Goal: Task Accomplishment & Management: Manage account settings

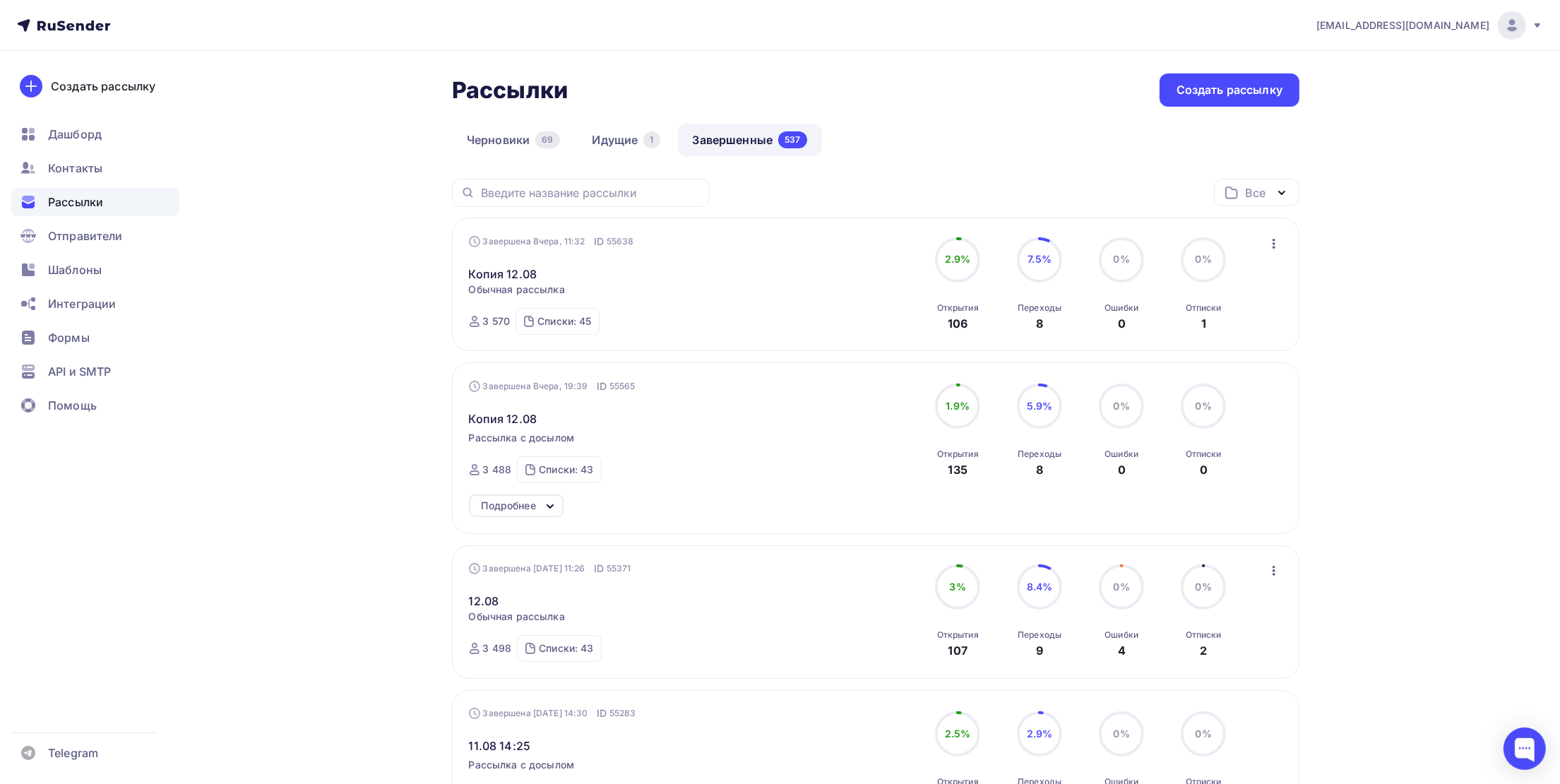
click at [1269, 240] on icon "button" at bounding box center [1274, 243] width 17 height 17
click at [1215, 338] on div "Копировать в новую" at bounding box center [1210, 337] width 144 height 17
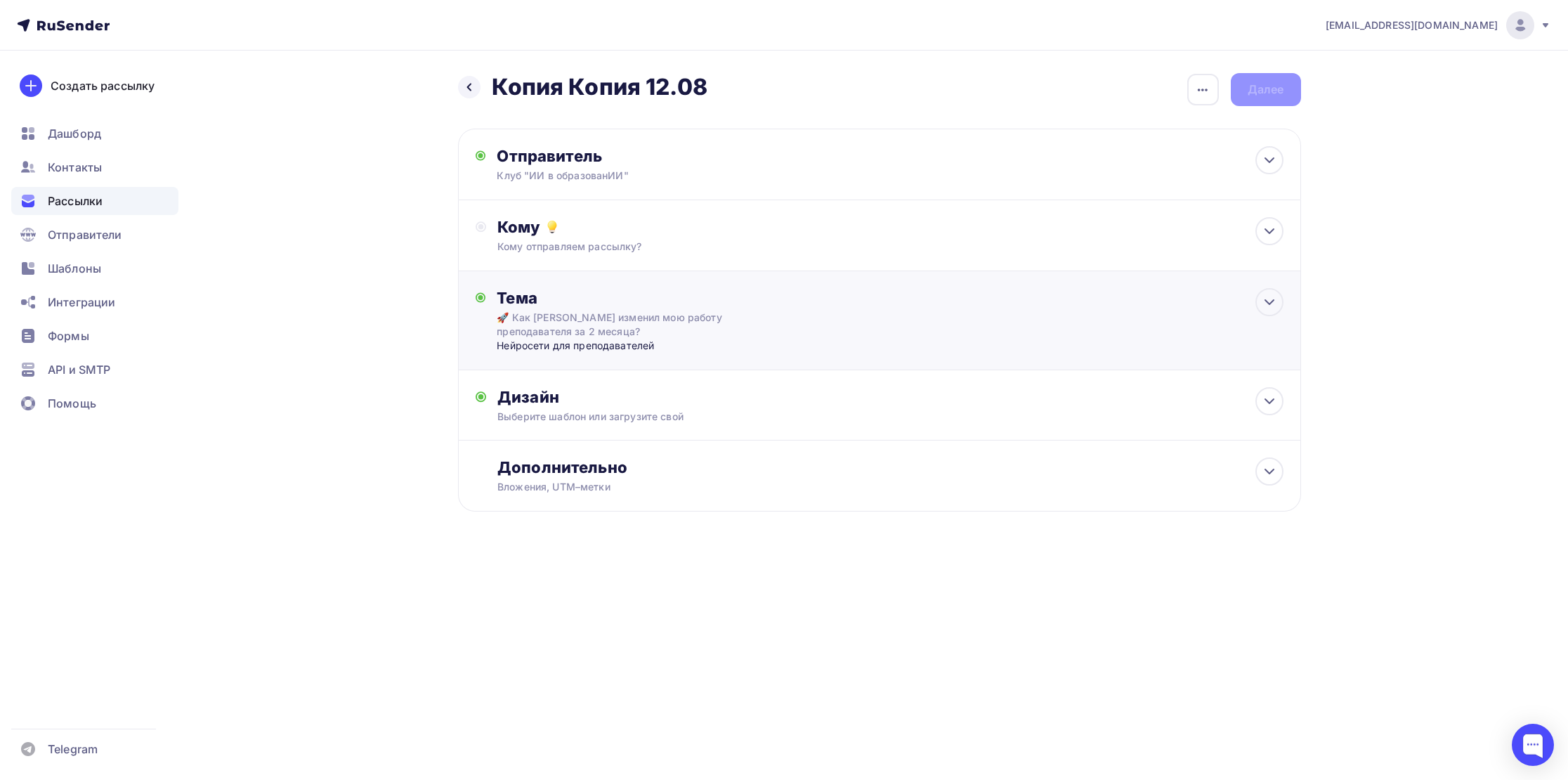
click at [570, 332] on div "🚀 Как [PERSON_NAME] изменил мою работу преподавателя за 2 месяца?" at bounding box center [621, 325] width 250 height 28
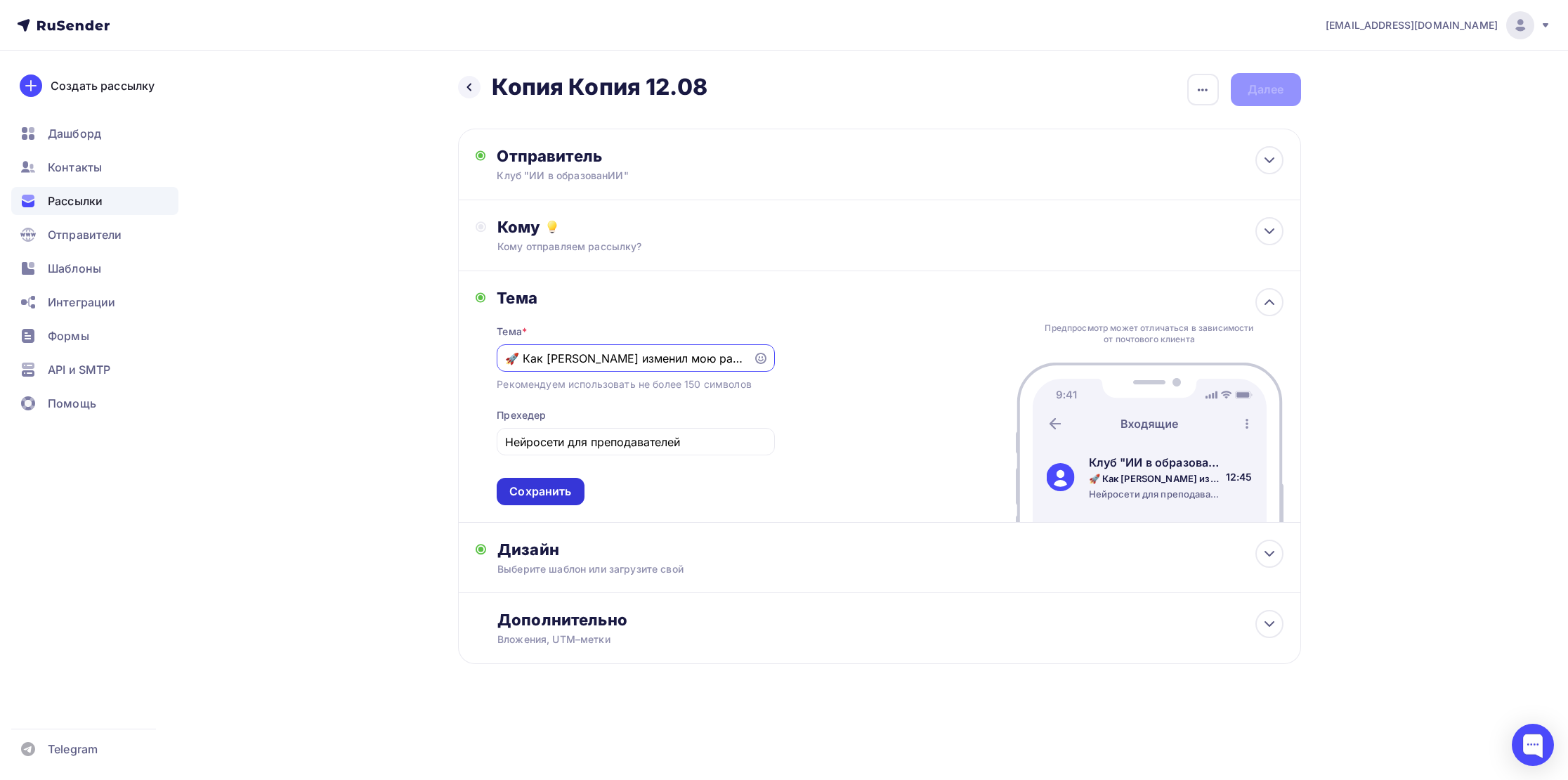
click at [549, 485] on div "Сохранить" at bounding box center [540, 492] width 62 height 16
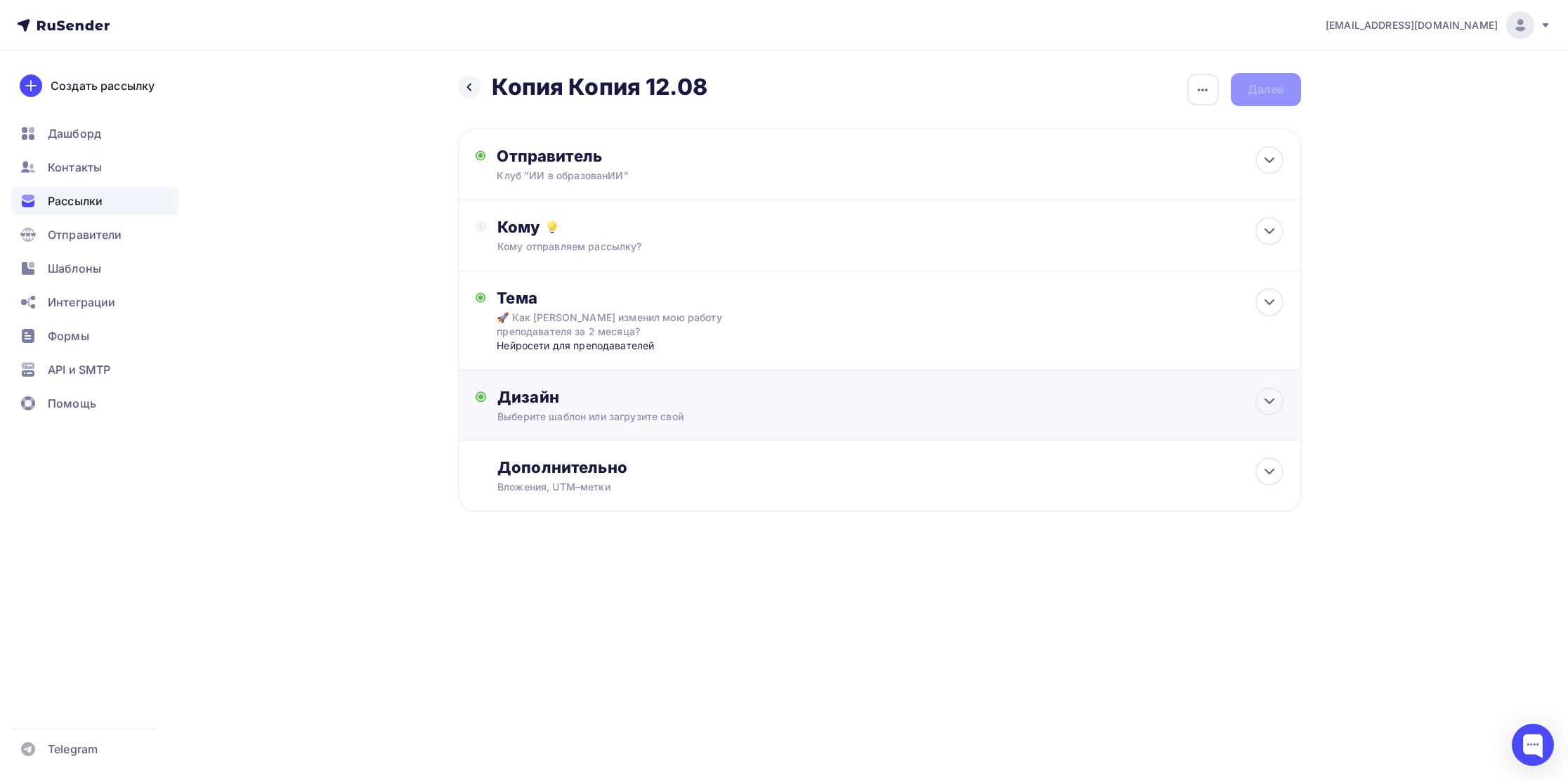
click at [578, 415] on div "Выберите шаблон или загрузите свой" at bounding box center [851, 415] width 707 height 14
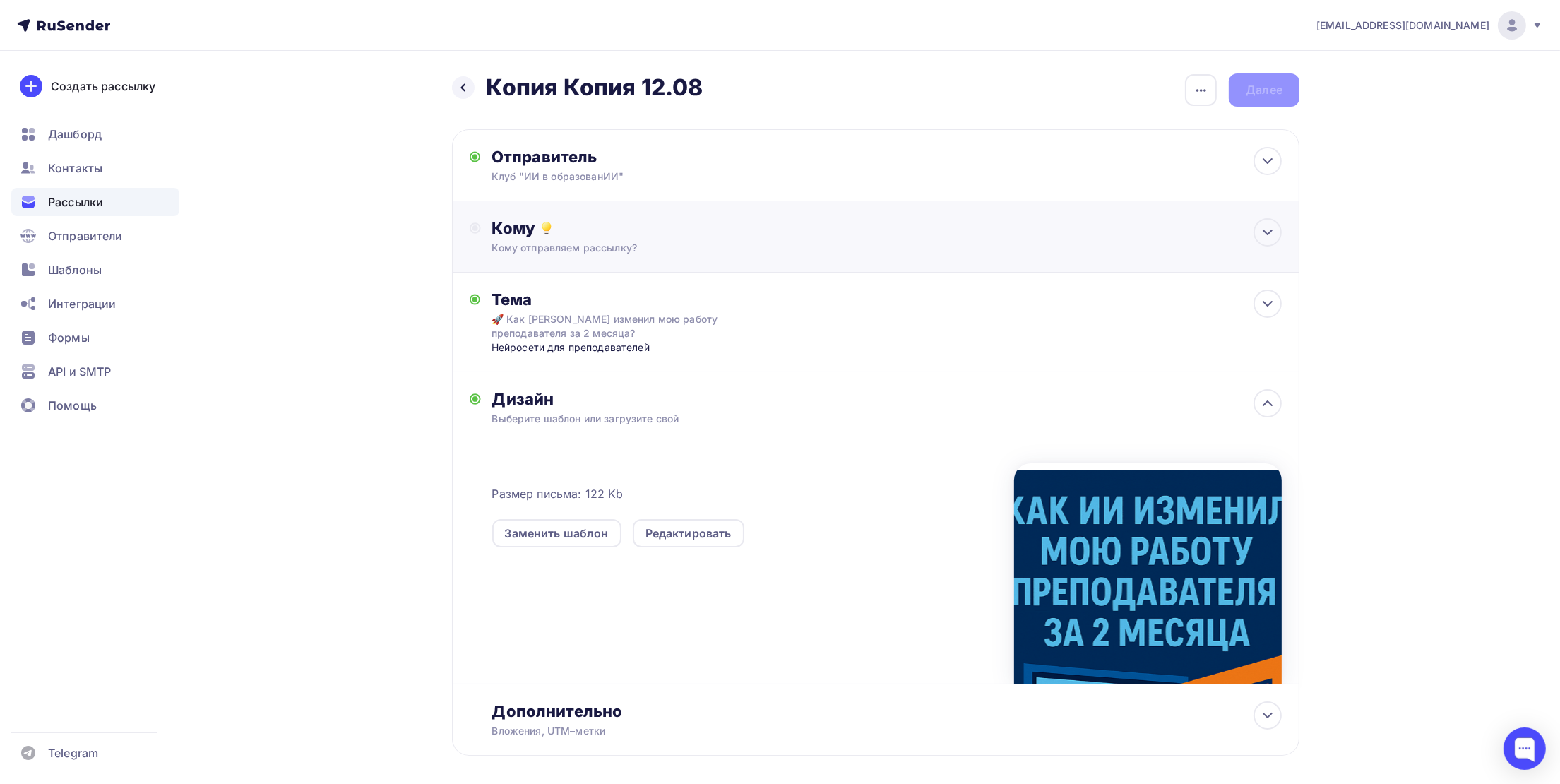
click at [563, 242] on div "Кому отправляем рассылку?" at bounding box center [848, 247] width 711 height 14
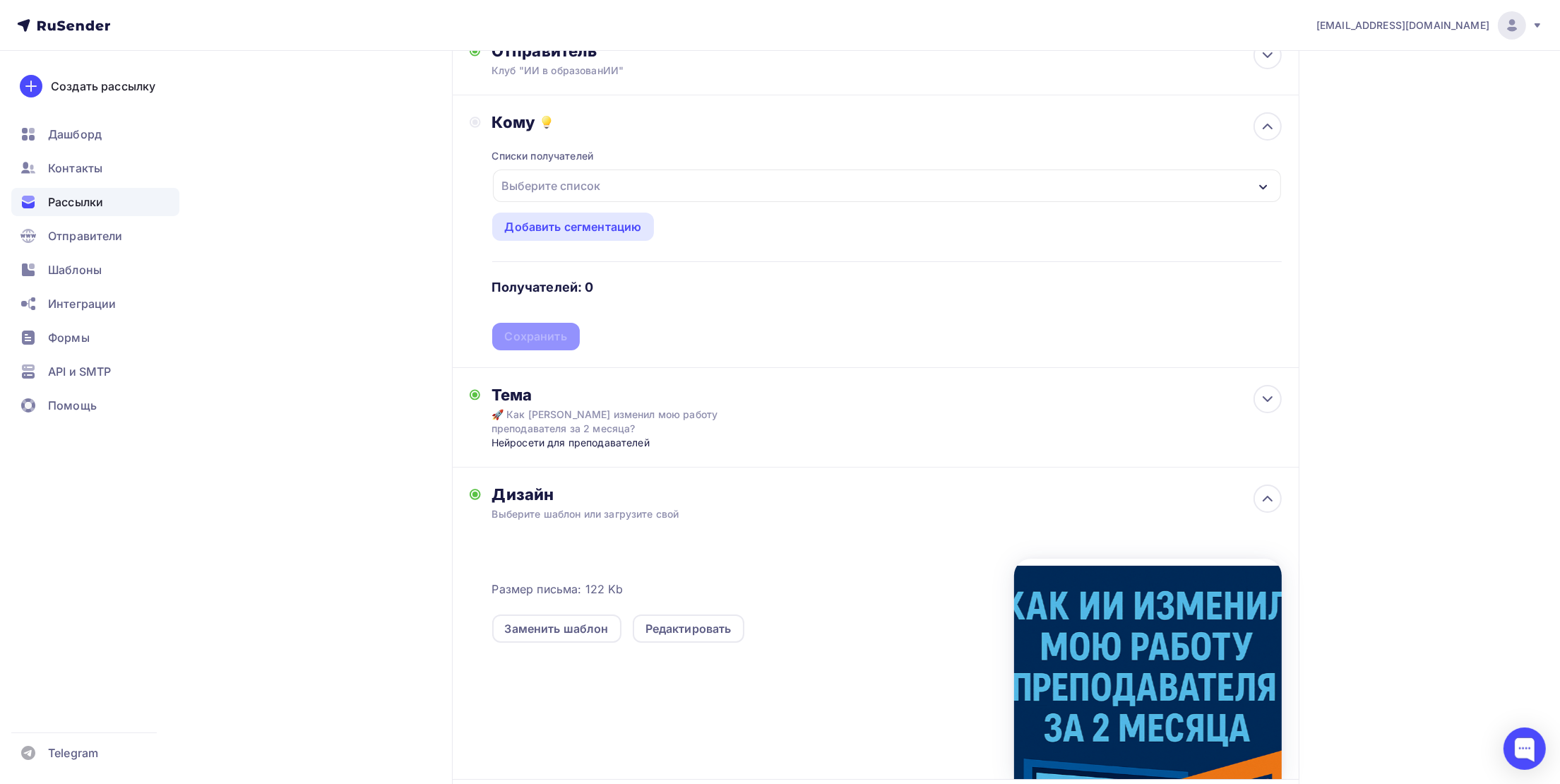
scroll to position [266, 0]
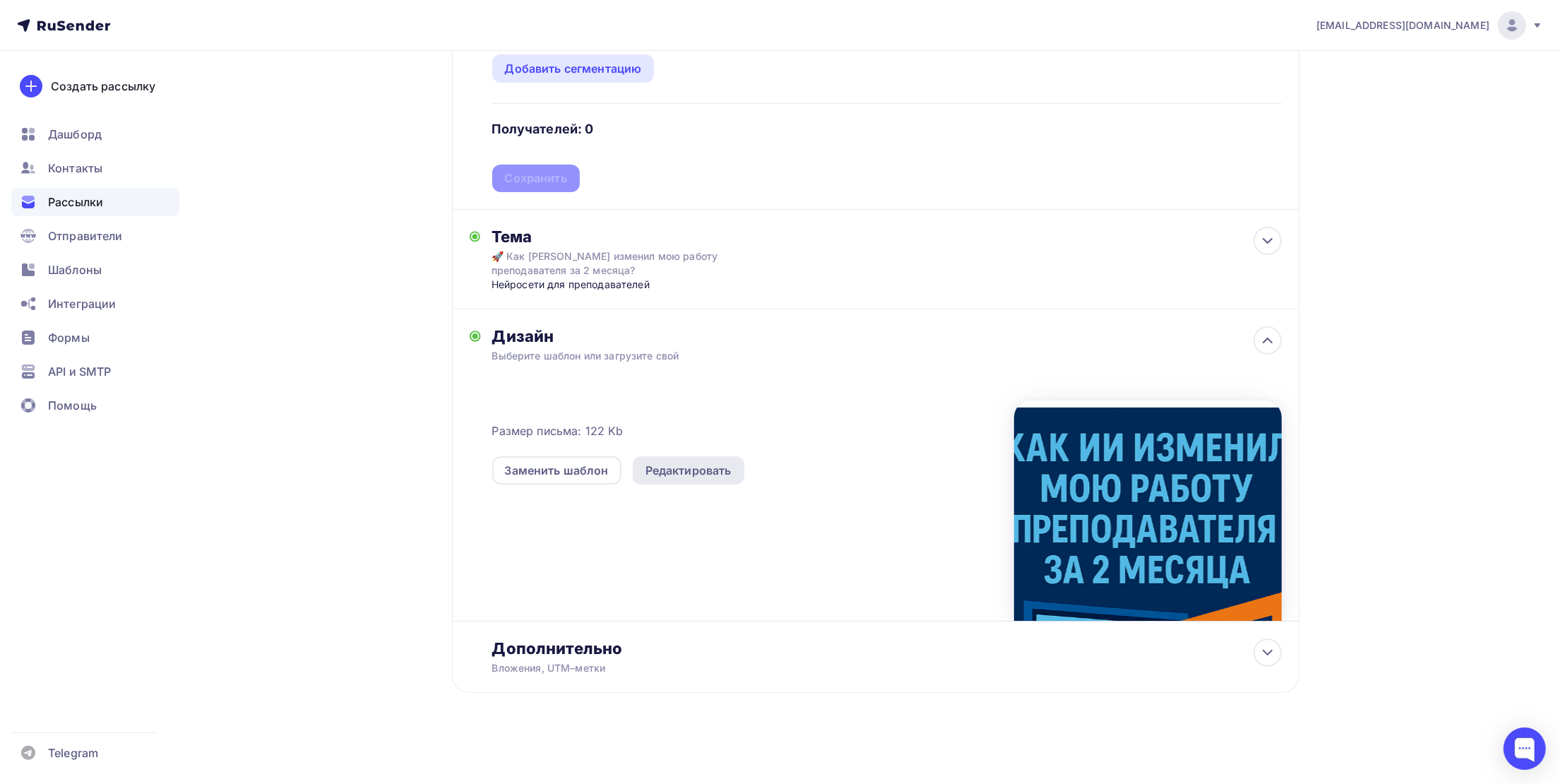
click at [671, 471] on div "Редактировать" at bounding box center [688, 470] width 86 height 17
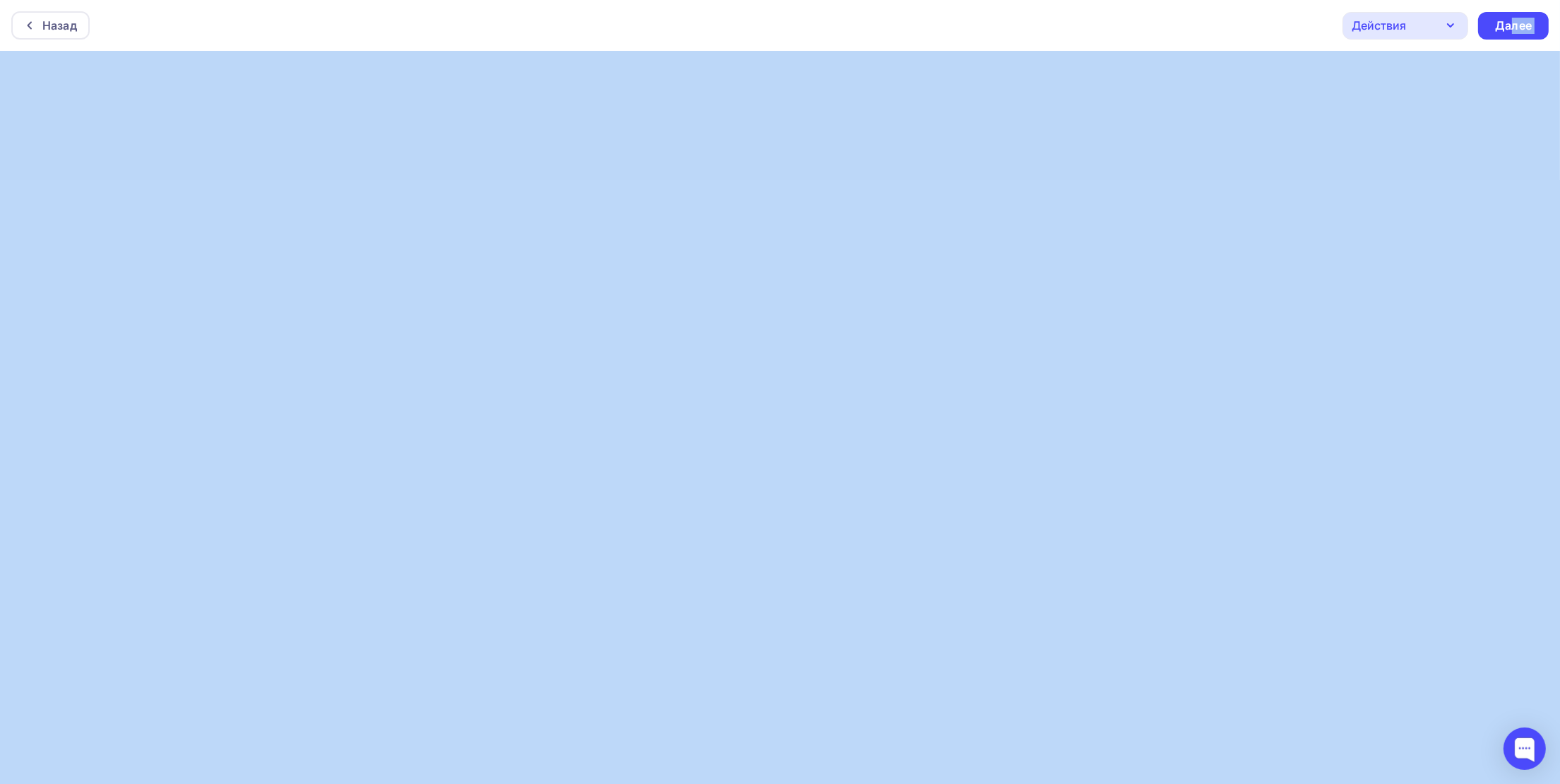
drag, startPoint x: 1513, startPoint y: 31, endPoint x: 1459, endPoint y: 52, distance: 57.9
click at [1250, 150] on div "Назад Действия Отправить тестовое письмо Предпросмотр Сохранить в Мои шаблоны В…" at bounding box center [780, 392] width 1560 height 784
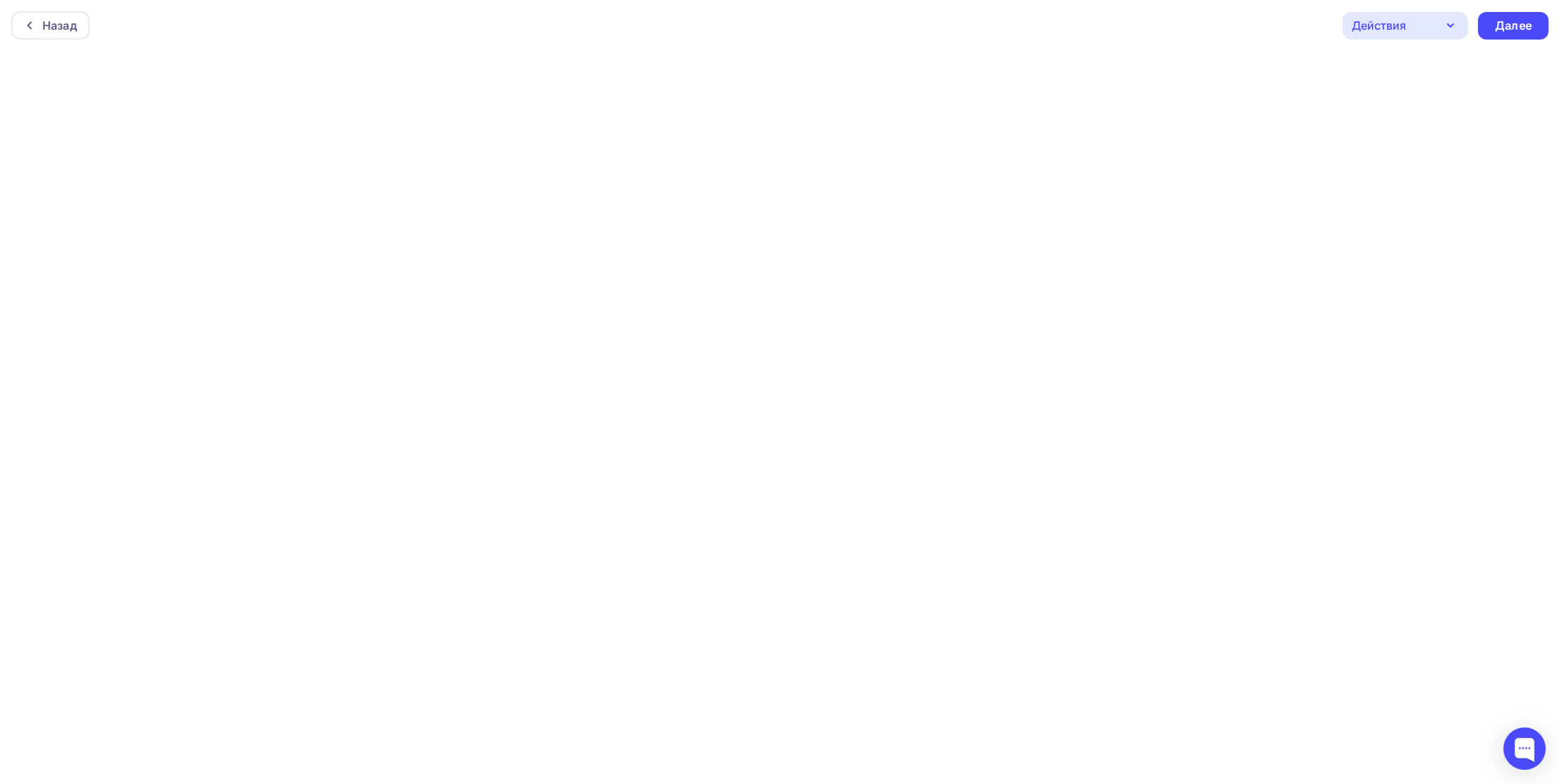
click at [837, 16] on div "Назад Действия Отправить тестовое письмо Предпросмотр Сохранить в Мои шаблоны В…" at bounding box center [780, 26] width 1560 height 51
click at [1508, 30] on div "Далее" at bounding box center [1513, 26] width 37 height 16
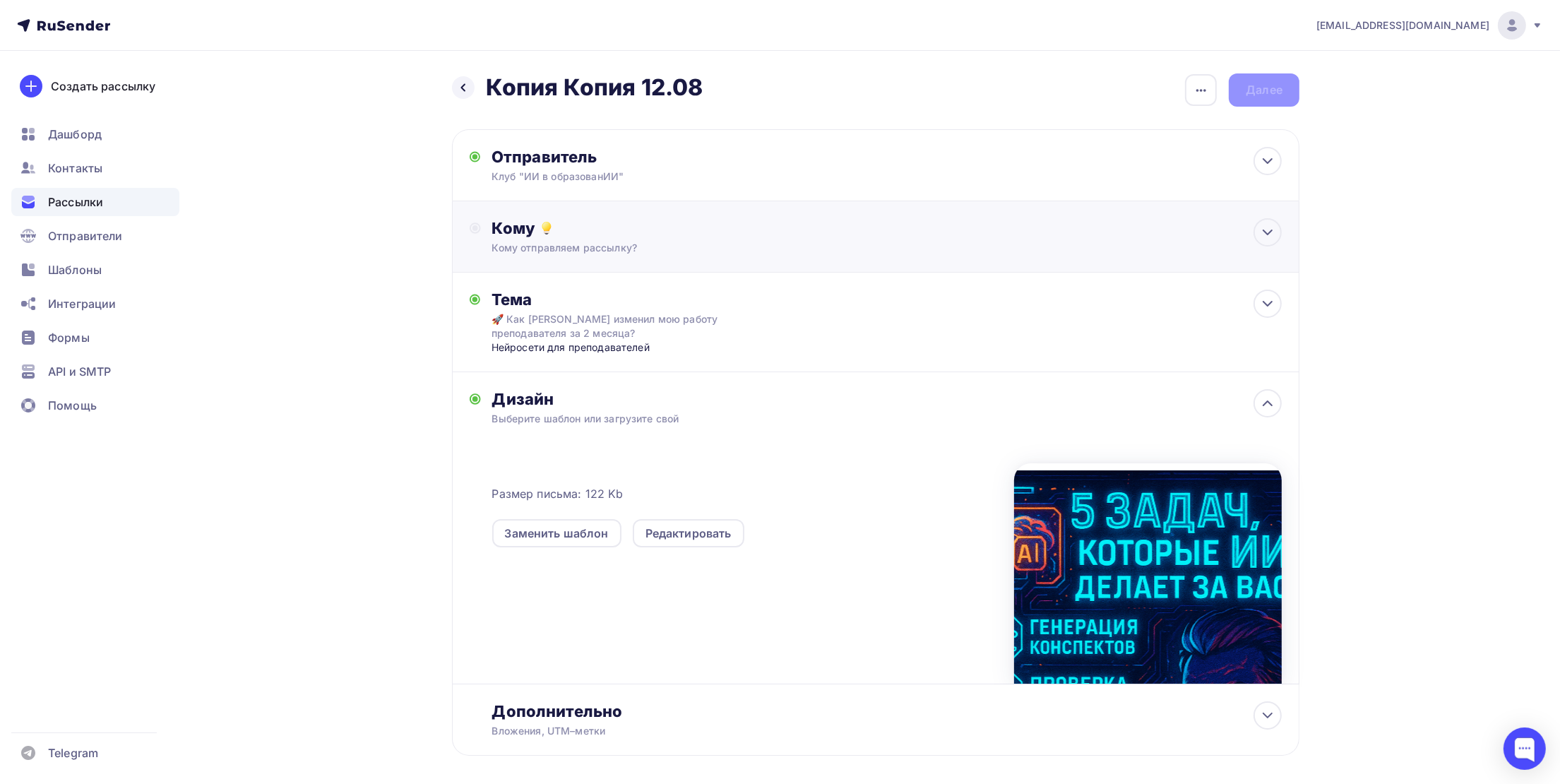
click at [566, 249] on div "Кому отправляем рассылку?" at bounding box center [848, 247] width 711 height 14
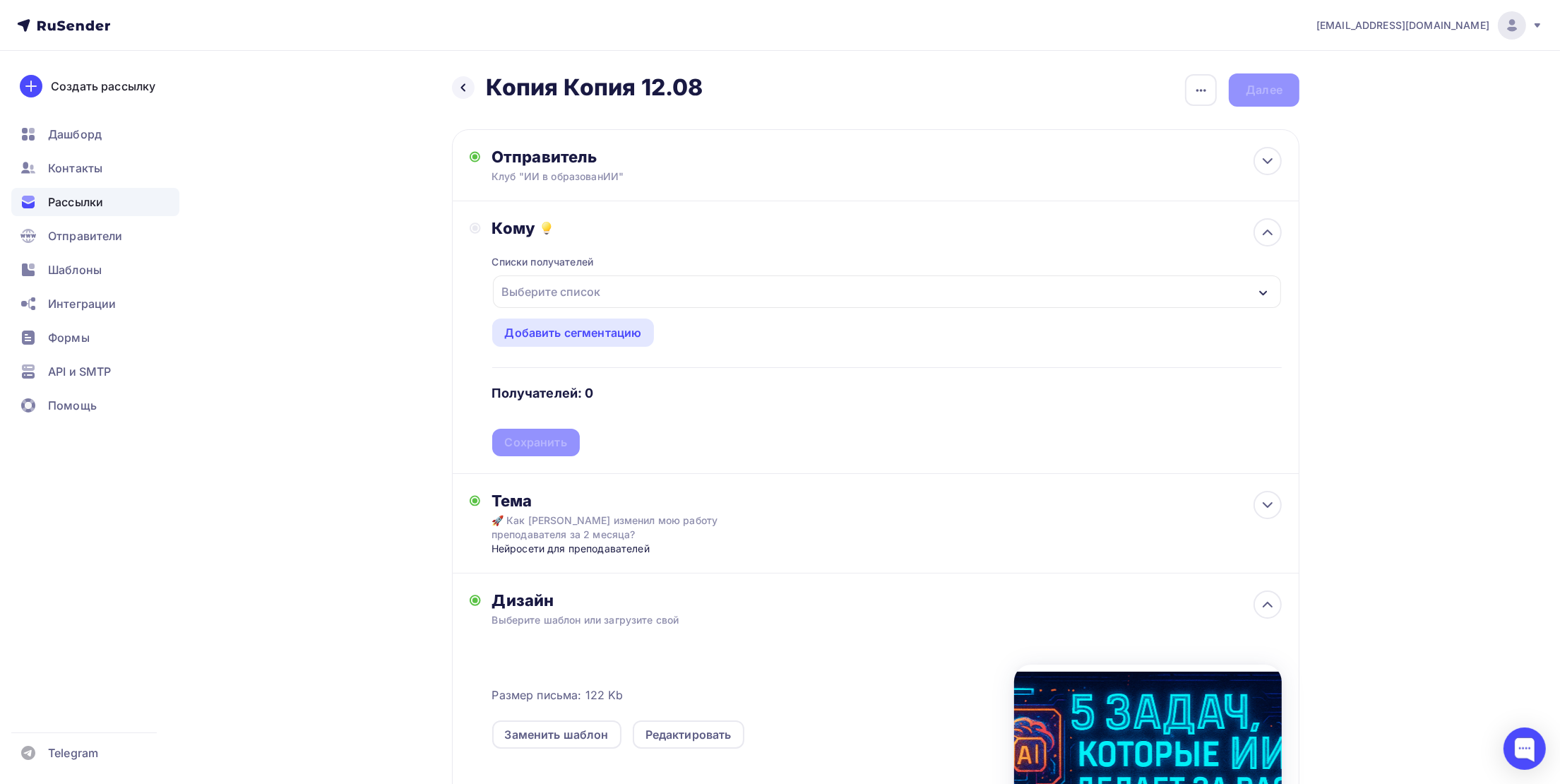
click at [527, 291] on div "Выберите список" at bounding box center [551, 291] width 111 height 26
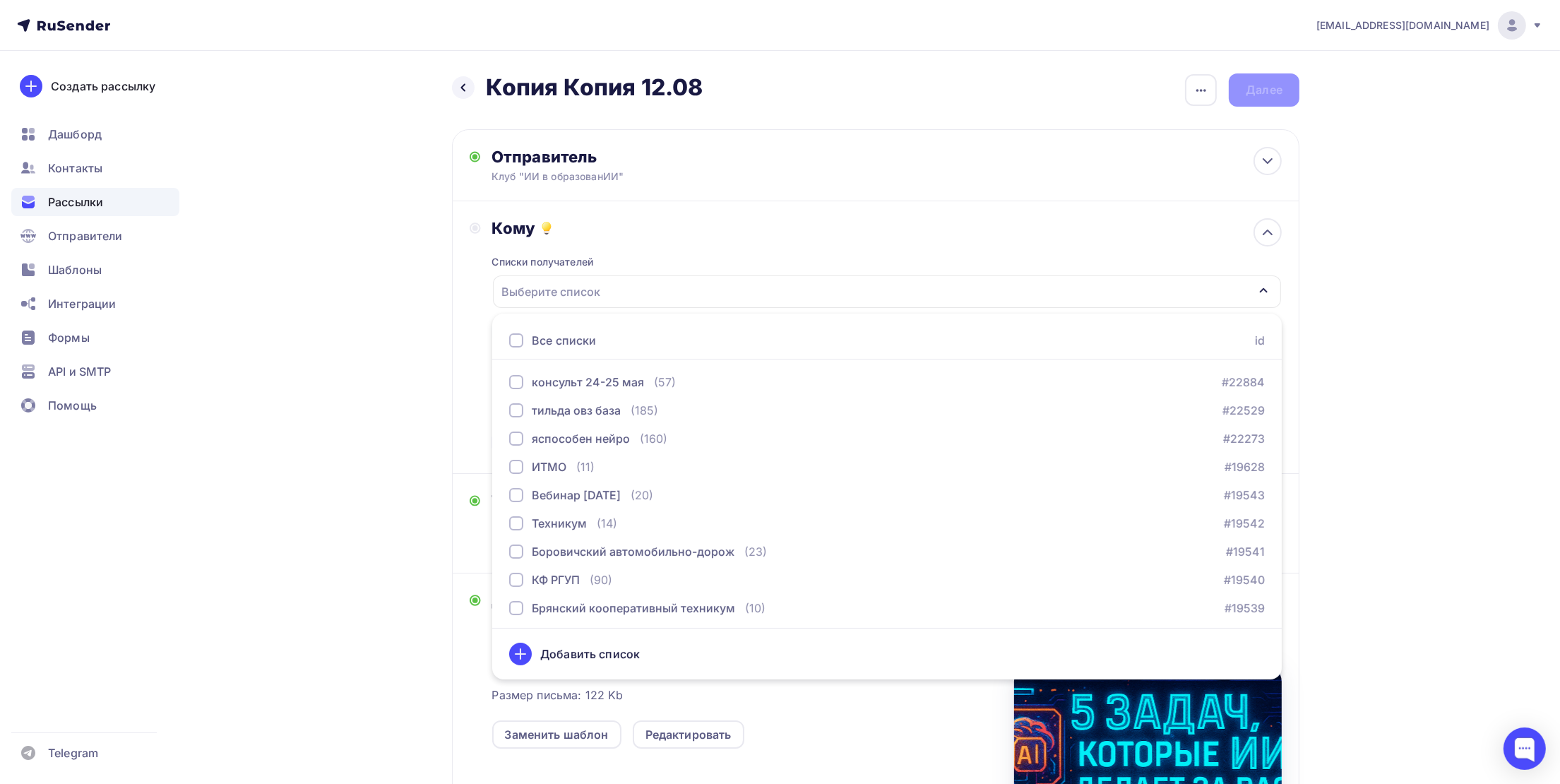
click at [536, 334] on div "Все списки" at bounding box center [564, 340] width 64 height 17
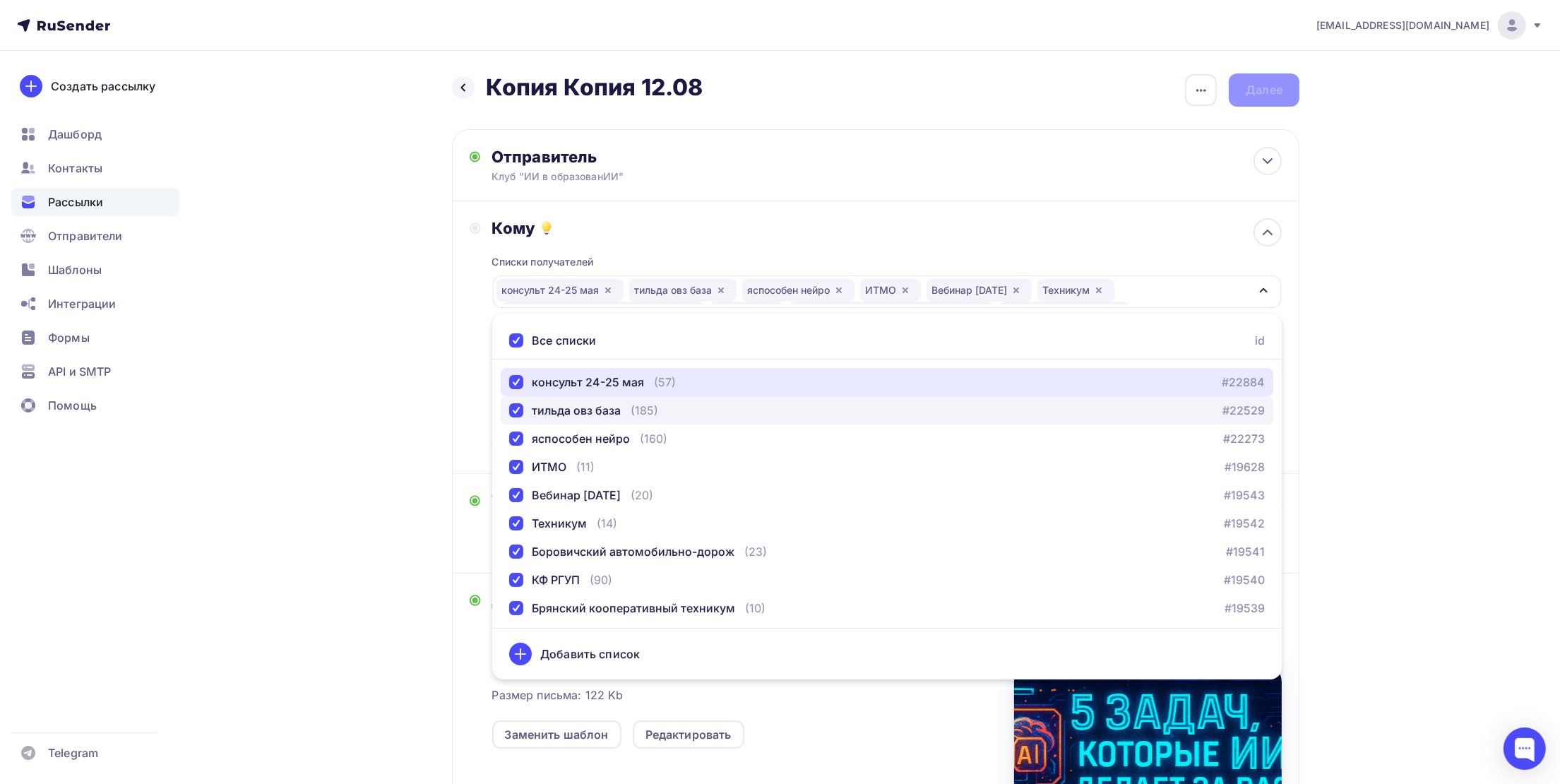
drag, startPoint x: 537, startPoint y: 393, endPoint x: 544, endPoint y: 416, distance: 24.0
click at [541, 402] on div "консульт 24-25 мая (57) #22884 тильда овз база (185) #22529 яспособен нейро (16…" at bounding box center [887, 493] width 790 height 251
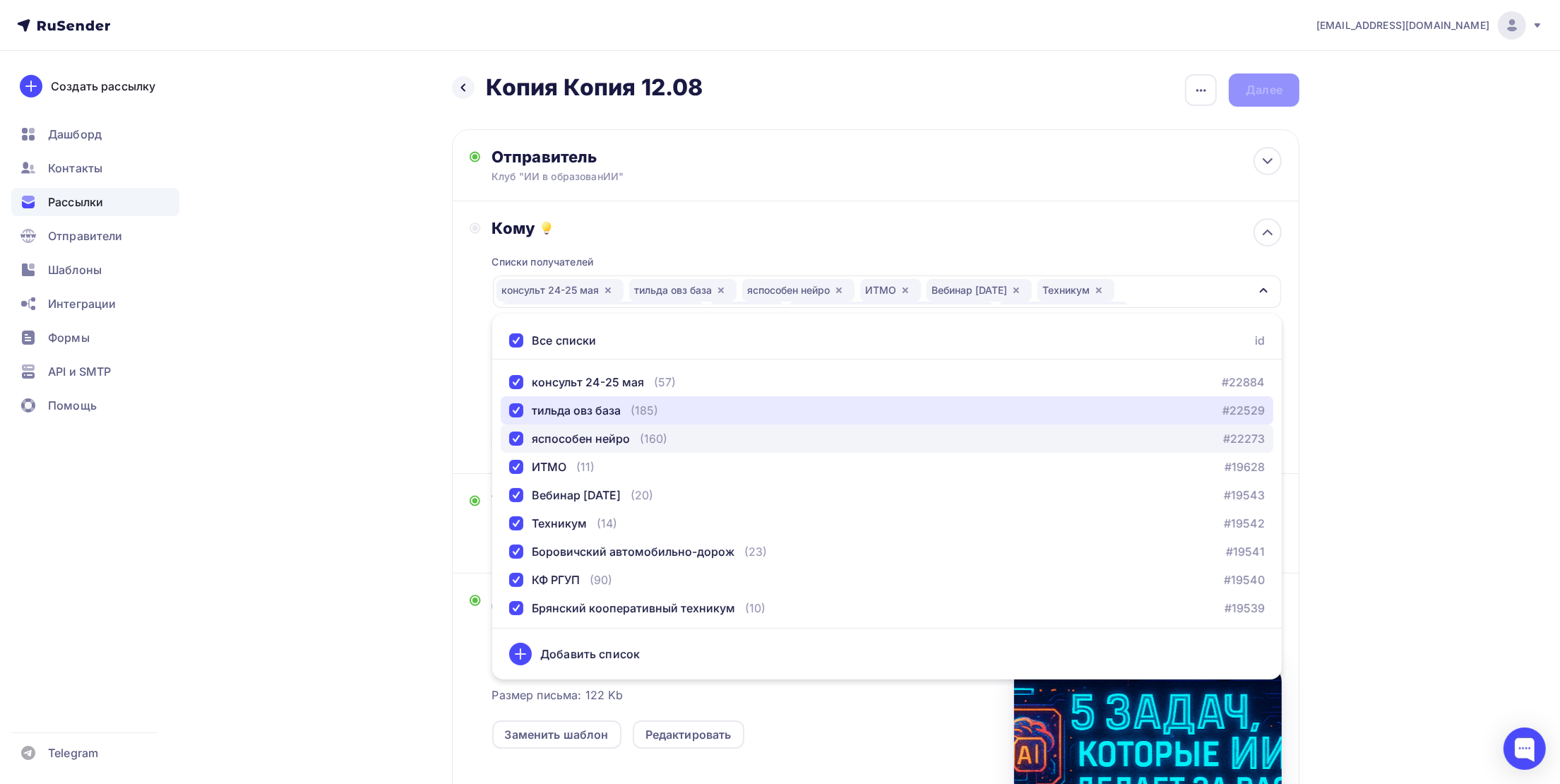
click at [545, 423] on button "тильда овз база (185) #22529" at bounding box center [886, 409] width 772 height 28
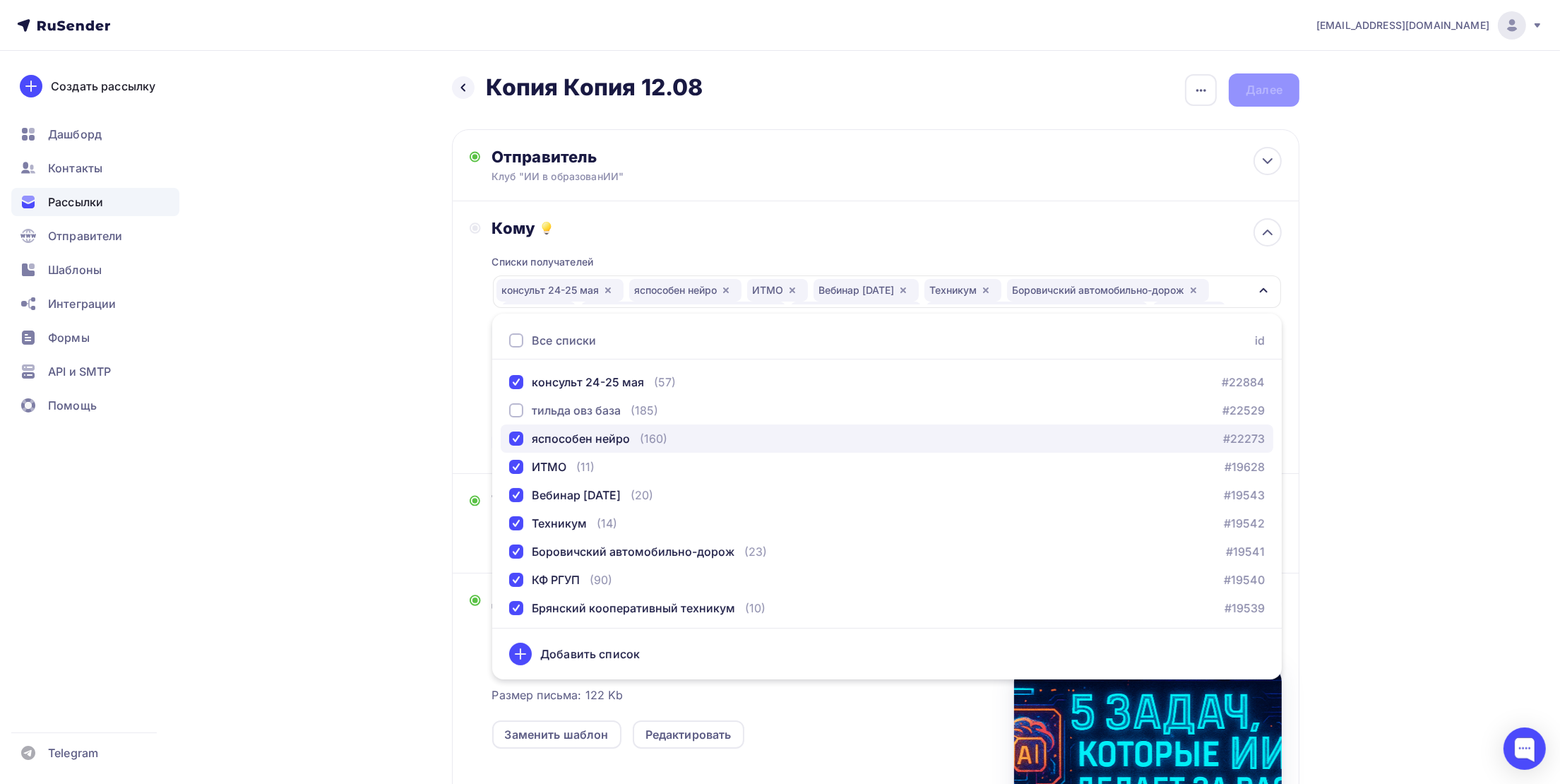
click at [545, 448] on button "яспособен нейро (160) #22273" at bounding box center [886, 438] width 772 height 28
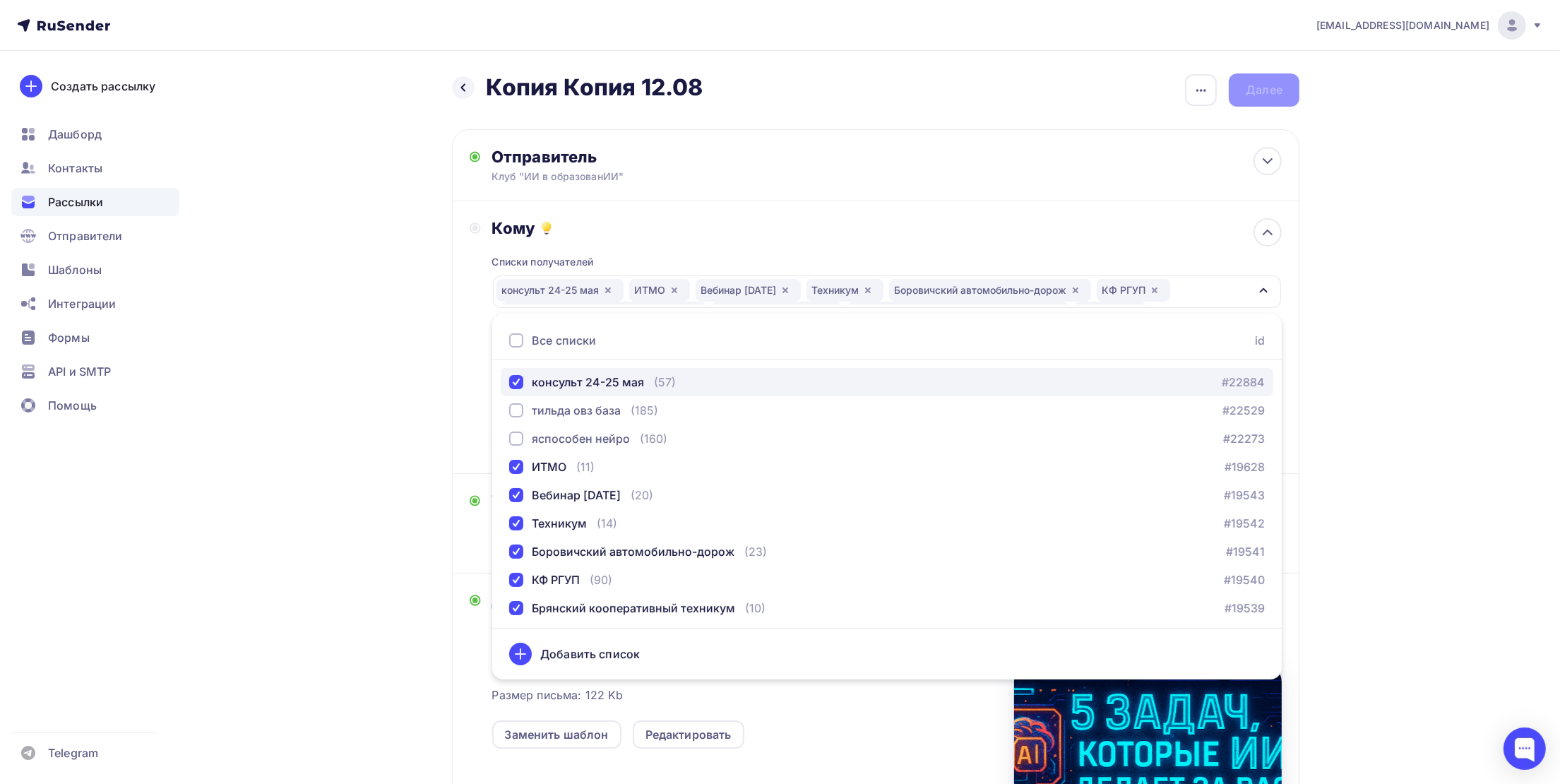
click at [545, 376] on div "консульт 24-25 мая" at bounding box center [588, 382] width 112 height 17
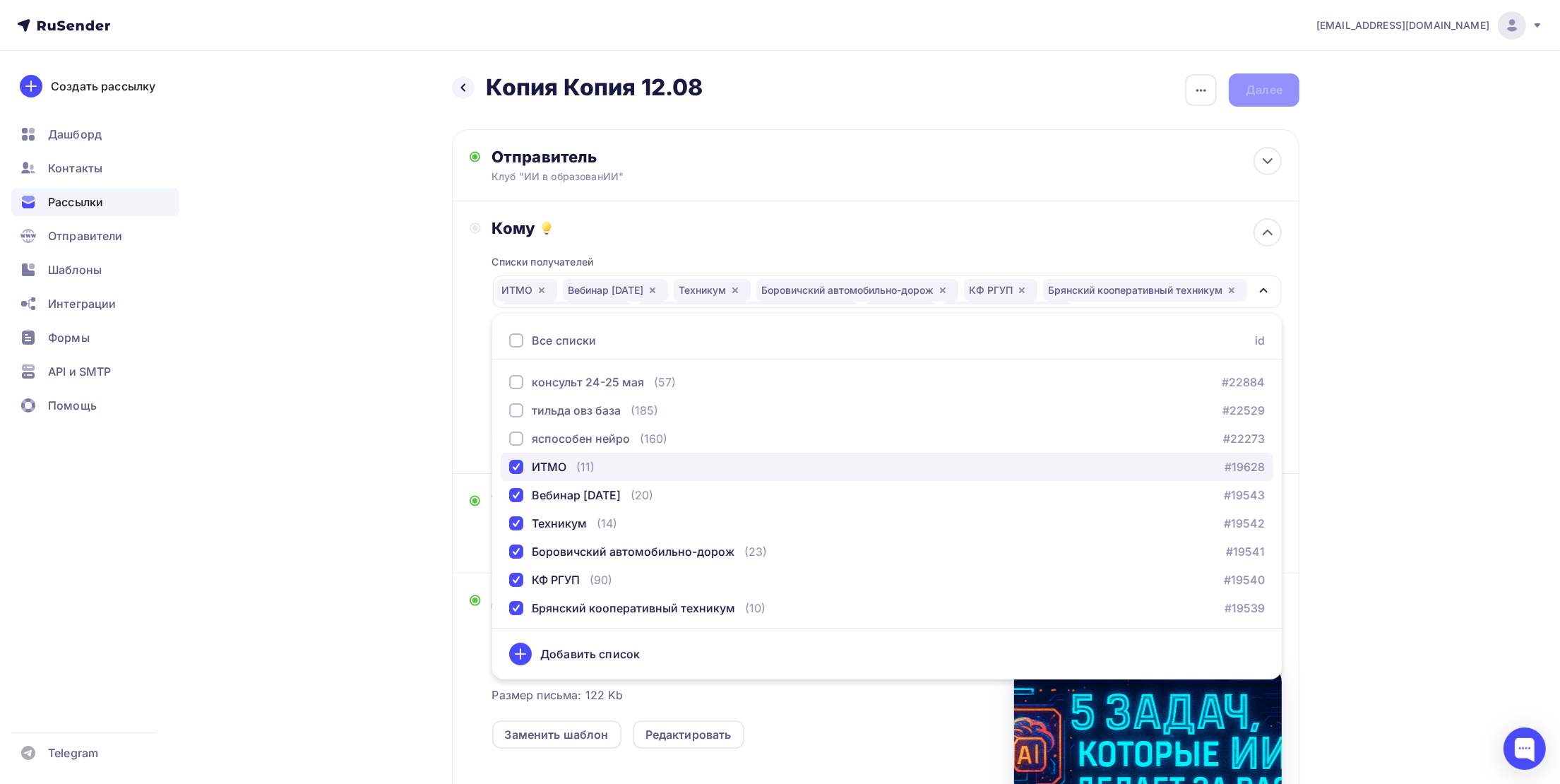
click at [570, 477] on button "ИТМО (11) #19628" at bounding box center [886, 466] width 772 height 28
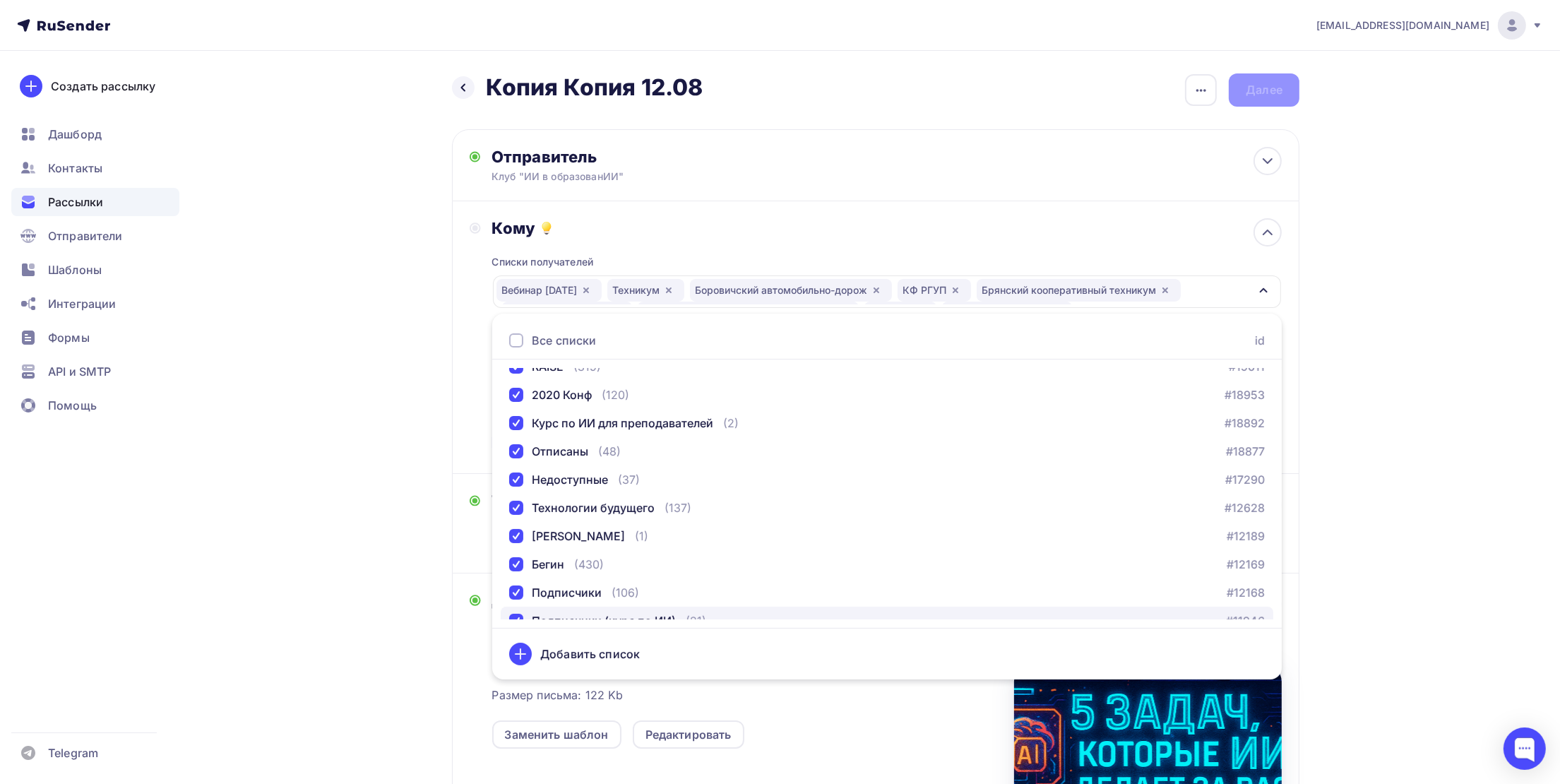
scroll to position [317, 0]
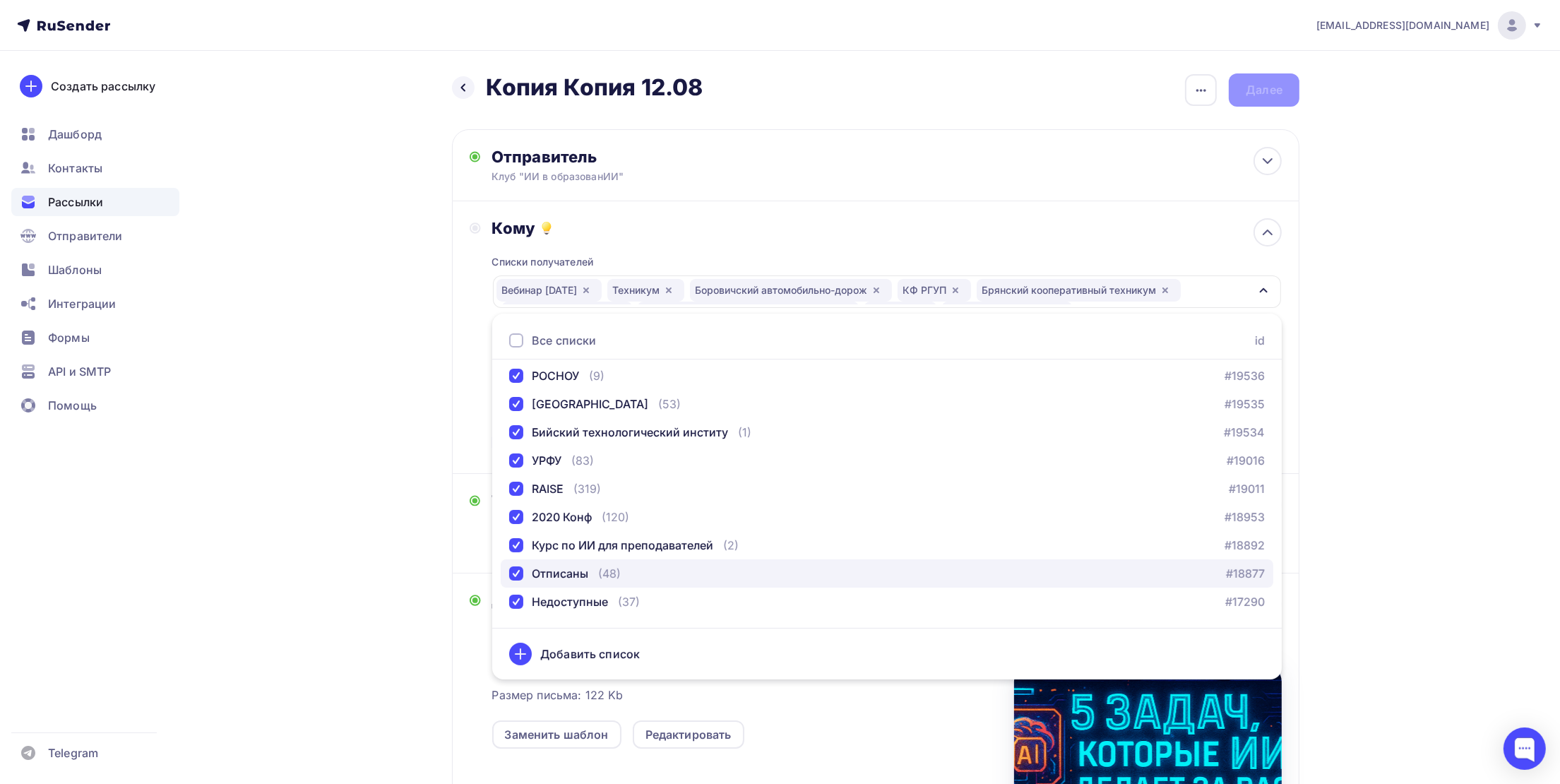
click at [557, 578] on div "Отписаны" at bounding box center [560, 573] width 57 height 17
click at [557, 602] on div "Недоступные" at bounding box center [569, 601] width 76 height 17
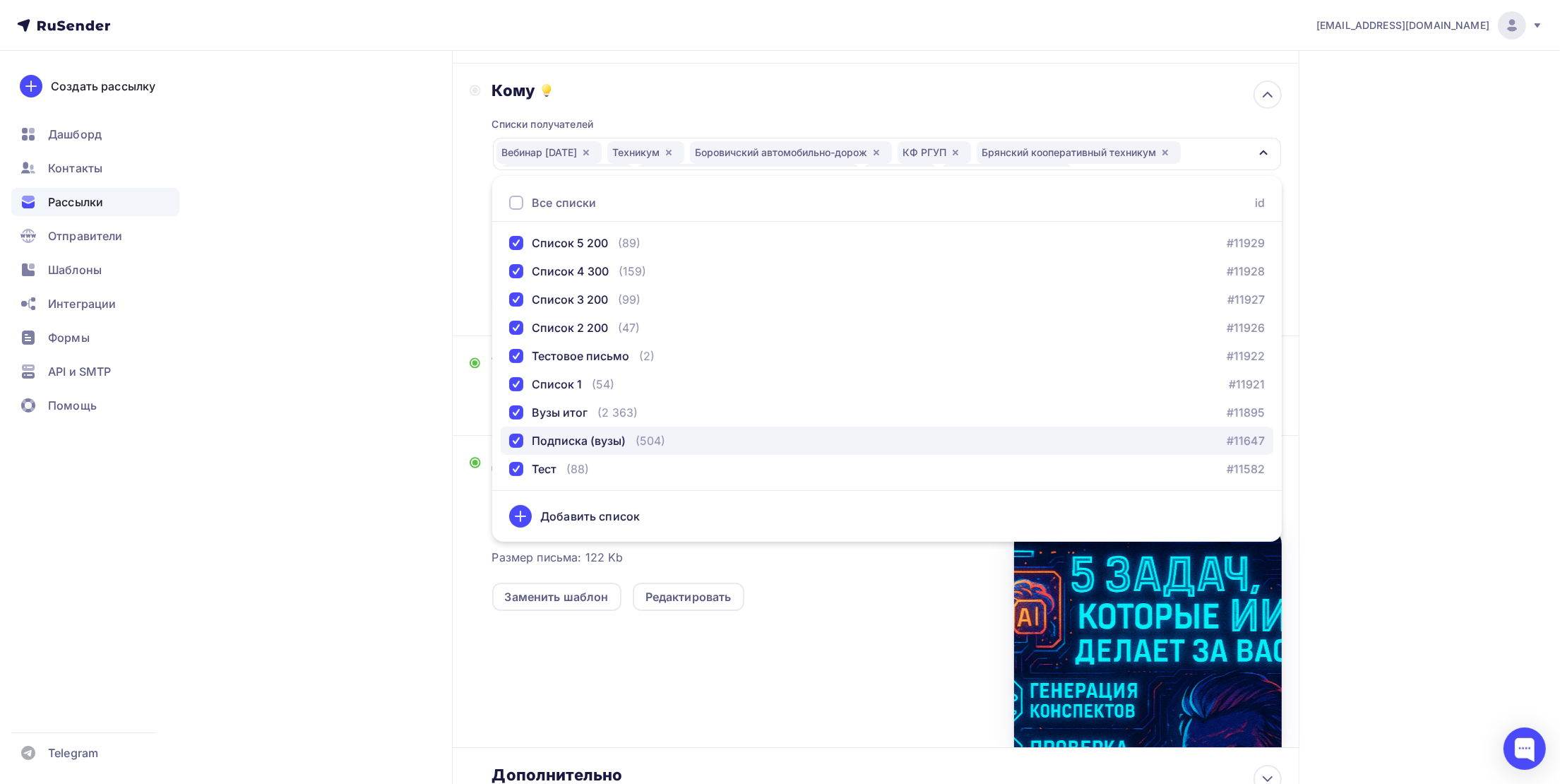
scroll to position [266, 0]
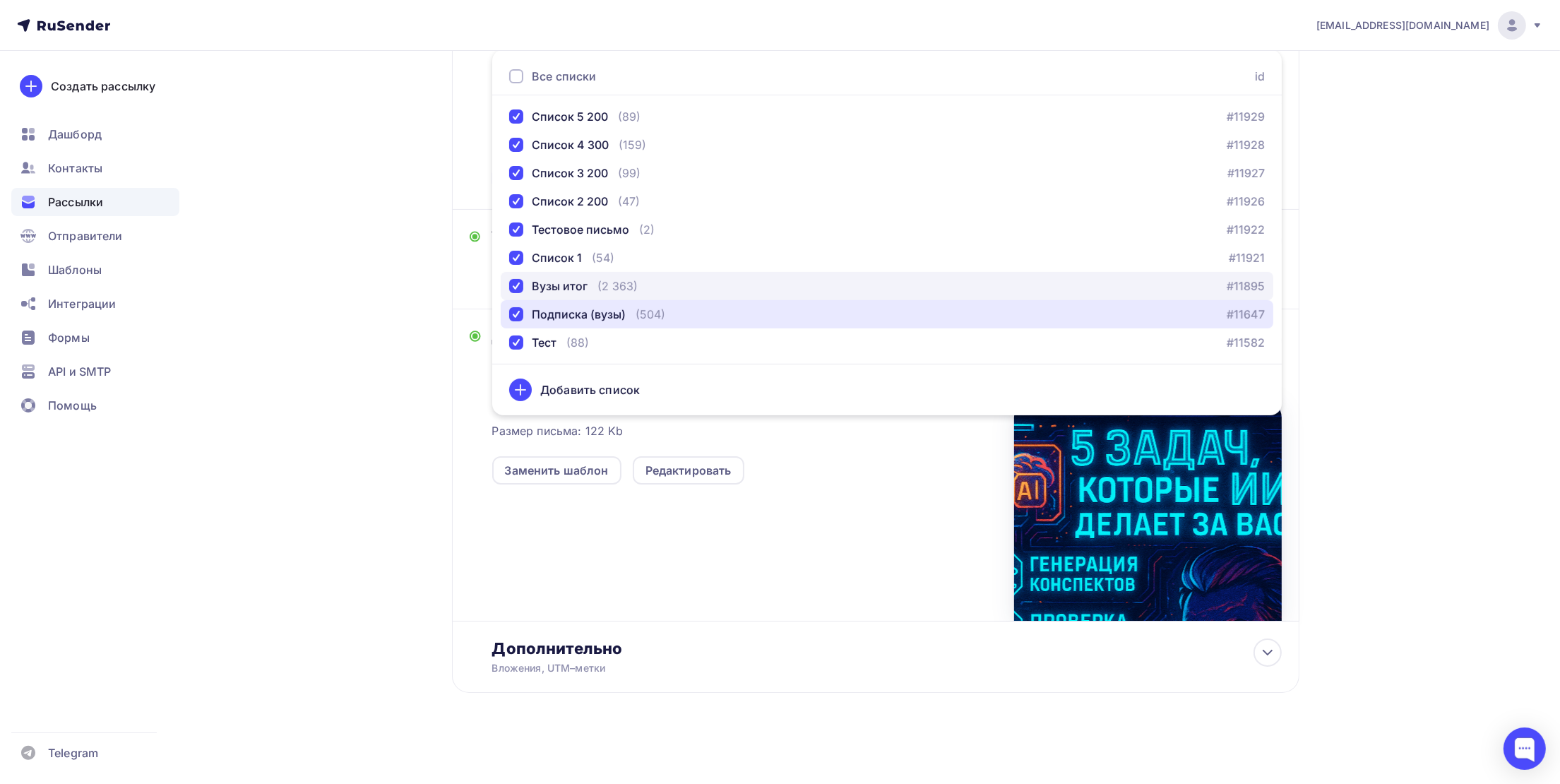
drag, startPoint x: 546, startPoint y: 304, endPoint x: 554, endPoint y: 277, distance: 28.2
click at [548, 302] on button "Подписка (вузы) (504) #11647" at bounding box center [886, 313] width 772 height 28
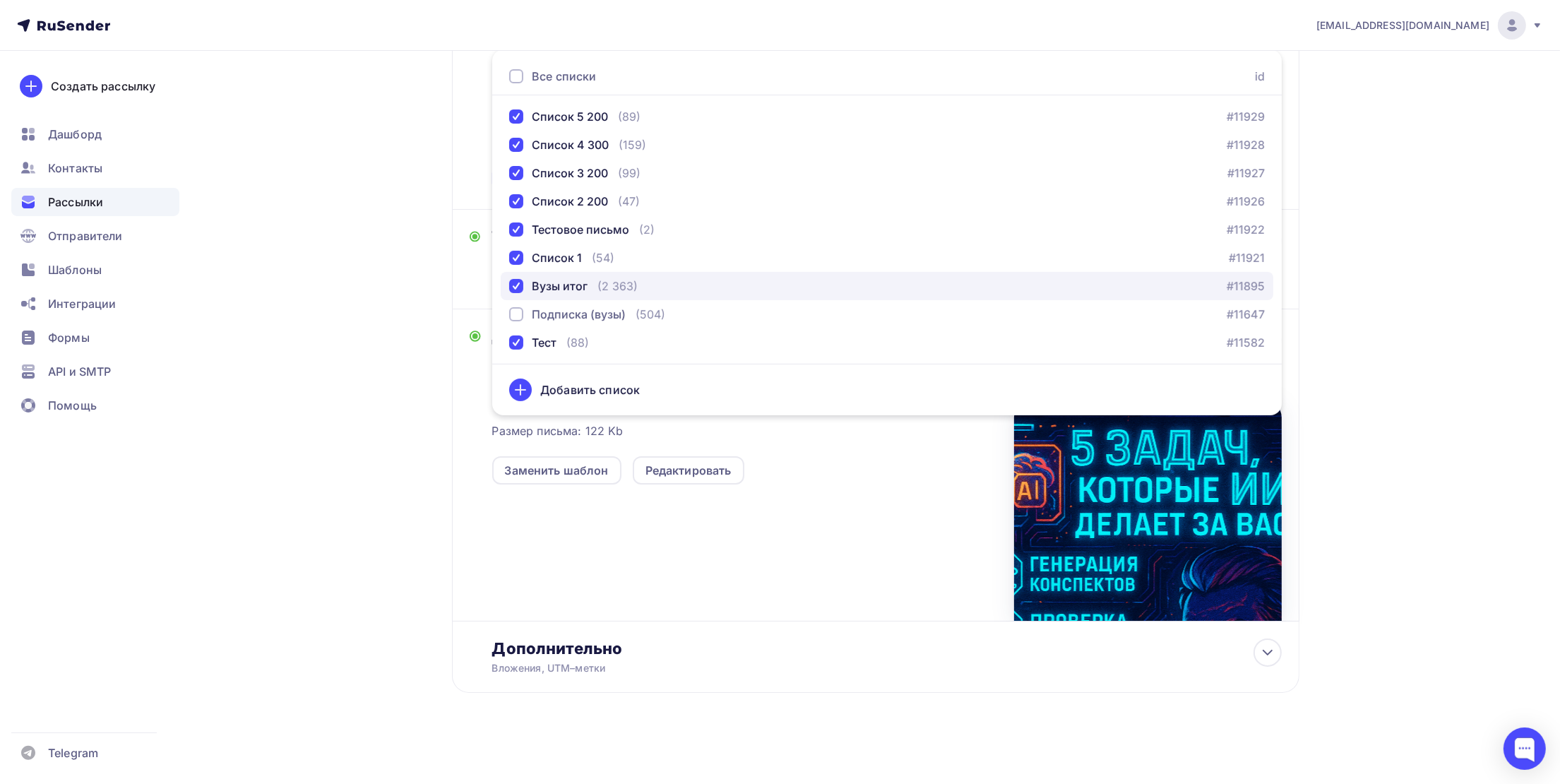
click at [554, 284] on div "Вузы итог" at bounding box center [559, 286] width 56 height 17
click at [736, 582] on div "Размер письма: 122 Kb Заменить шаблон Редактировать" at bounding box center [887, 503] width 790 height 235
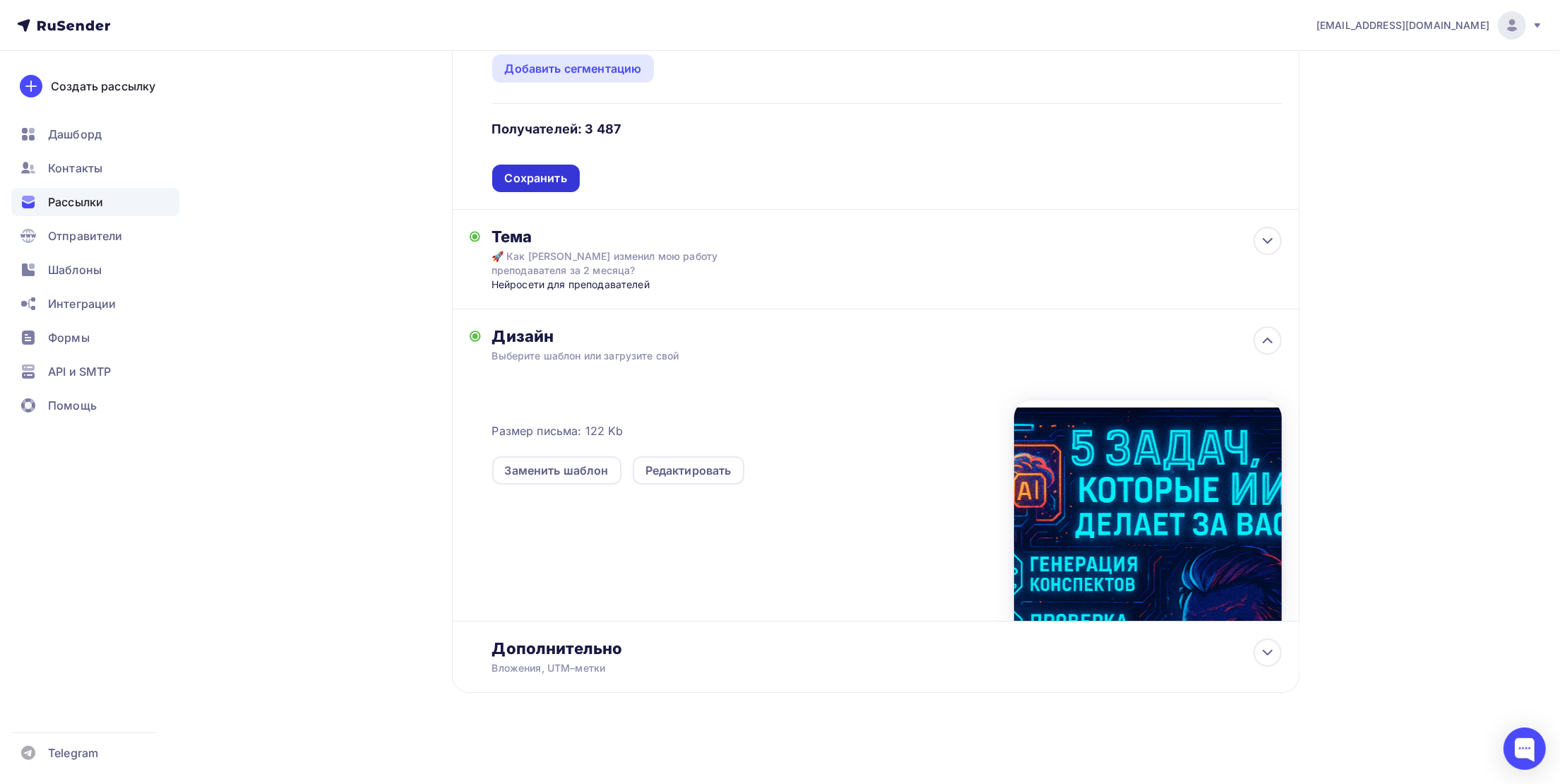
click at [545, 170] on div "Сохранить" at bounding box center [536, 178] width 62 height 16
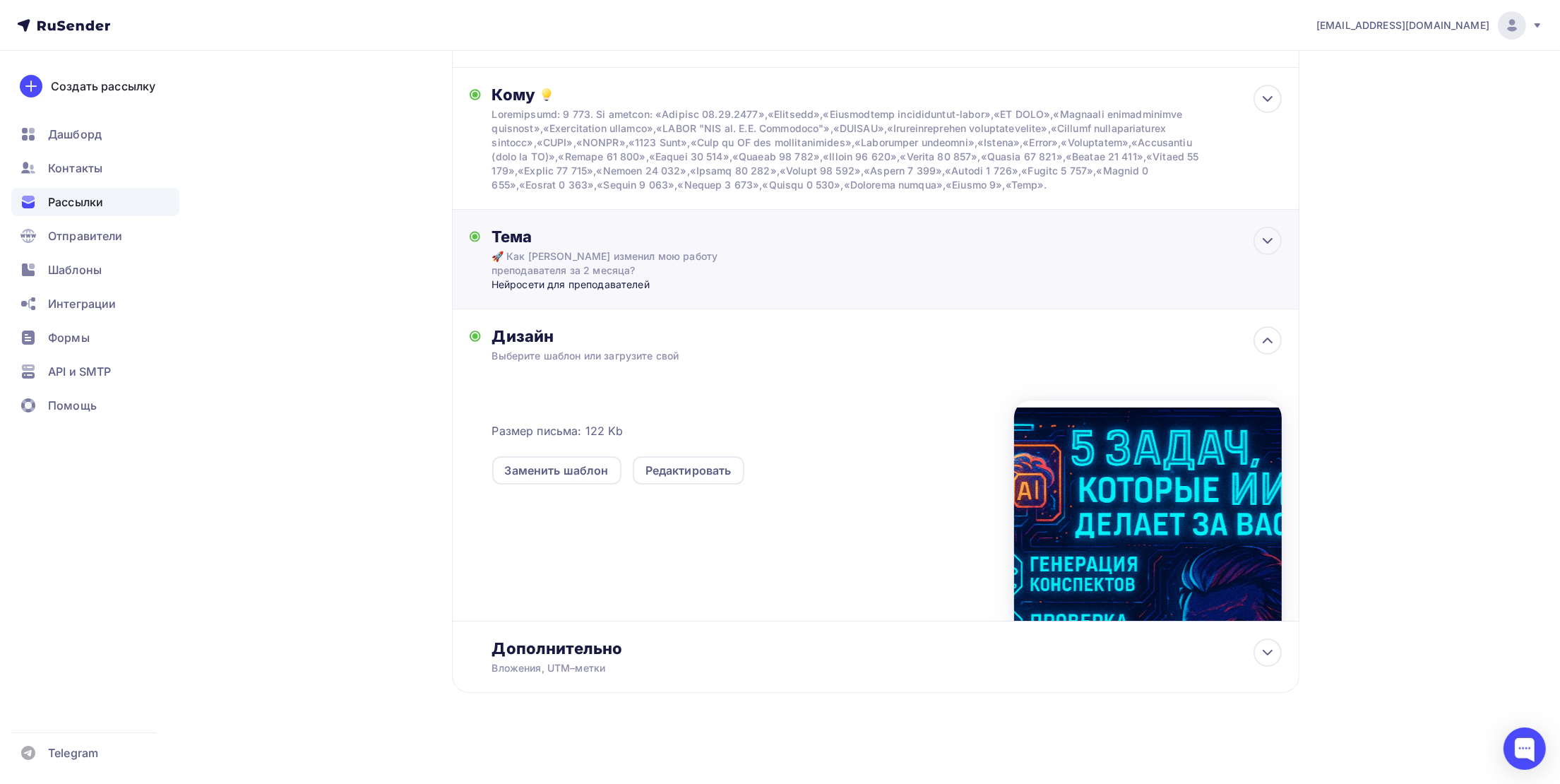
scroll to position [149, 0]
click at [562, 353] on div "Выберите шаблон или загрузите свой" at bounding box center [848, 355] width 711 height 14
drag, startPoint x: 595, startPoint y: 464, endPoint x: 695, endPoint y: 532, distance: 120.9
click at [694, 544] on div "Размер письма: 122 Kb Заменить шаблон Редактировать" at bounding box center [887, 503] width 790 height 235
click at [757, 251] on div "Тема 🚀 Как [PERSON_NAME] изменил мою работу преподавателя за 2 месяца? Нейросет…" at bounding box center [631, 259] width 279 height 65
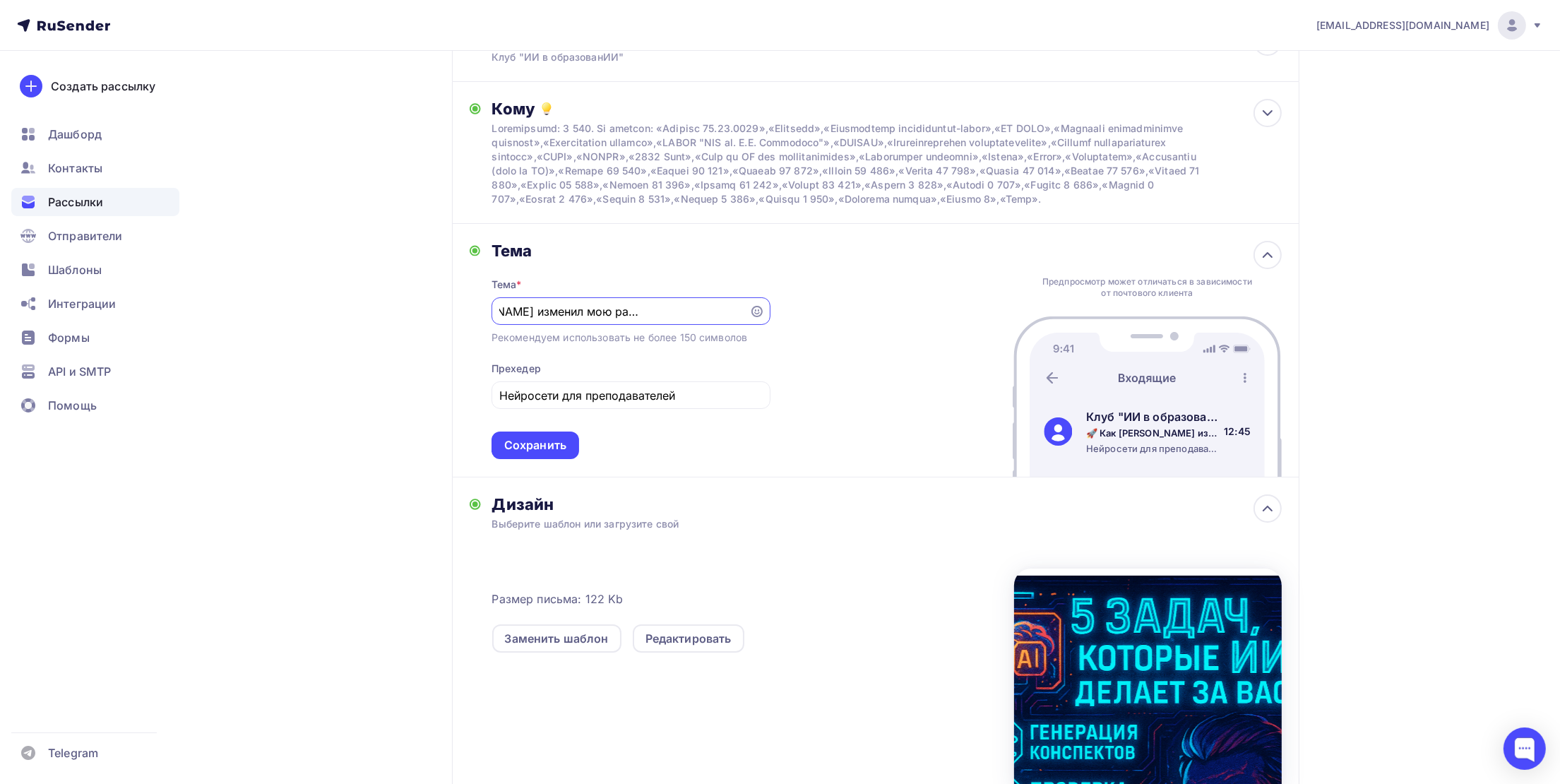
scroll to position [0, 0]
paste input "5 задач, которые ИИ делает за вас"
type input "5 задач, которые ИИ делает за вас"
drag, startPoint x: 552, startPoint y: 459, endPoint x: 557, endPoint y: 452, distance: 8.6
click at [553, 453] on div "Сохранить" at bounding box center [536, 445] width 62 height 16
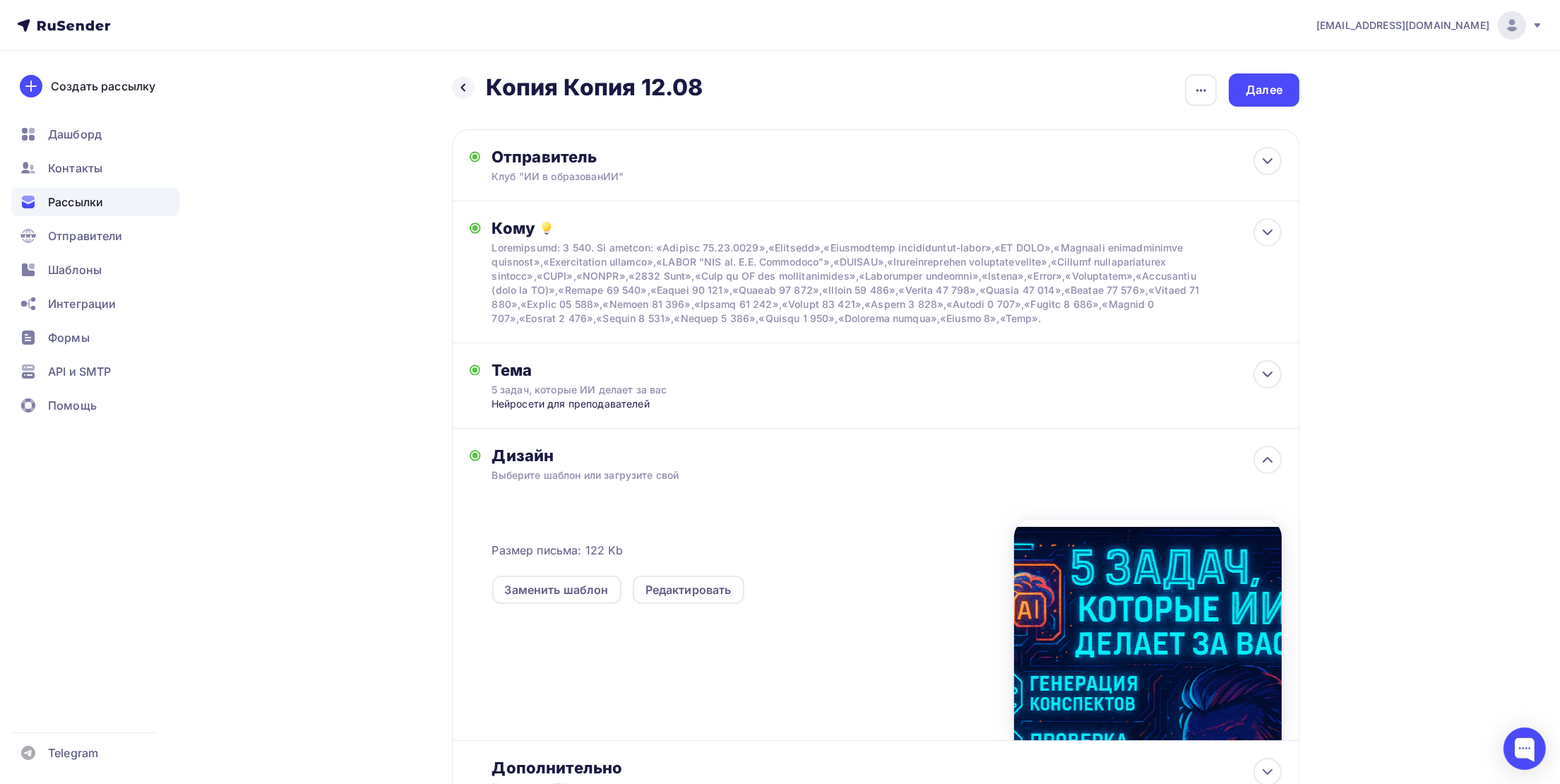
drag, startPoint x: 1266, startPoint y: 91, endPoint x: 1138, endPoint y: 100, distance: 128.3
click at [1035, 113] on div "Назад Копия Копия 12.08 Копия Копия 12.08 Закончить позже Переименовать рассылк…" at bounding box center [875, 460] width 847 height 773
click at [1210, 90] on div "button" at bounding box center [1200, 90] width 32 height 32
click at [1118, 166] on div "Переименовать рассылку" at bounding box center [1127, 163] width 175 height 17
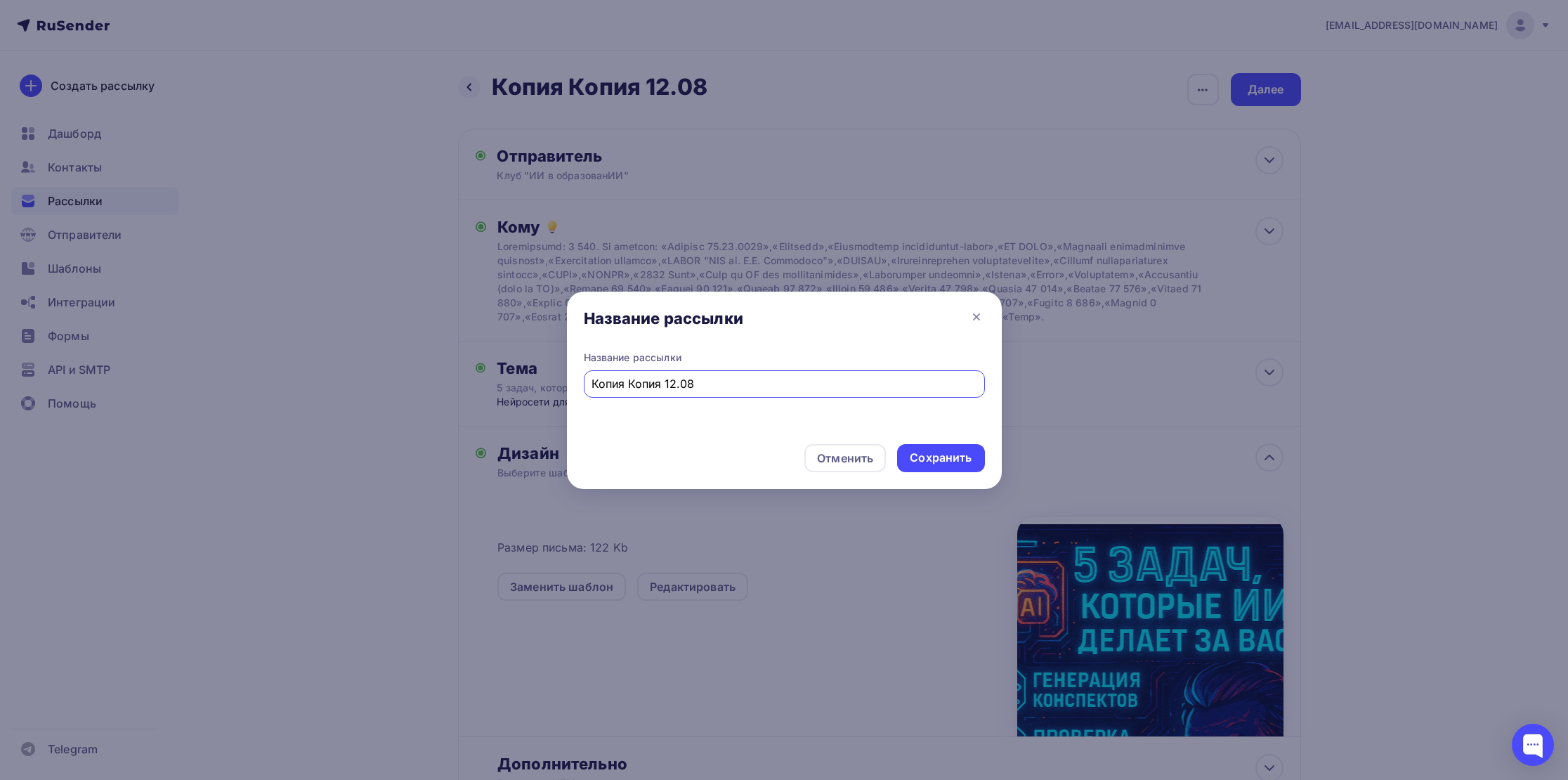
drag, startPoint x: 672, startPoint y: 385, endPoint x: 509, endPoint y: 380, distance: 163.1
click at [509, 380] on div "Название рассылки Название рассылки Копия Копия 12.08 Отменить Сохранить" at bounding box center [784, 390] width 1568 height 780
click at [723, 388] on input "15.08" at bounding box center [784, 384] width 385 height 17
type input "15.08 8.30"
click at [918, 455] on div "Сохранить" at bounding box center [941, 457] width 62 height 16
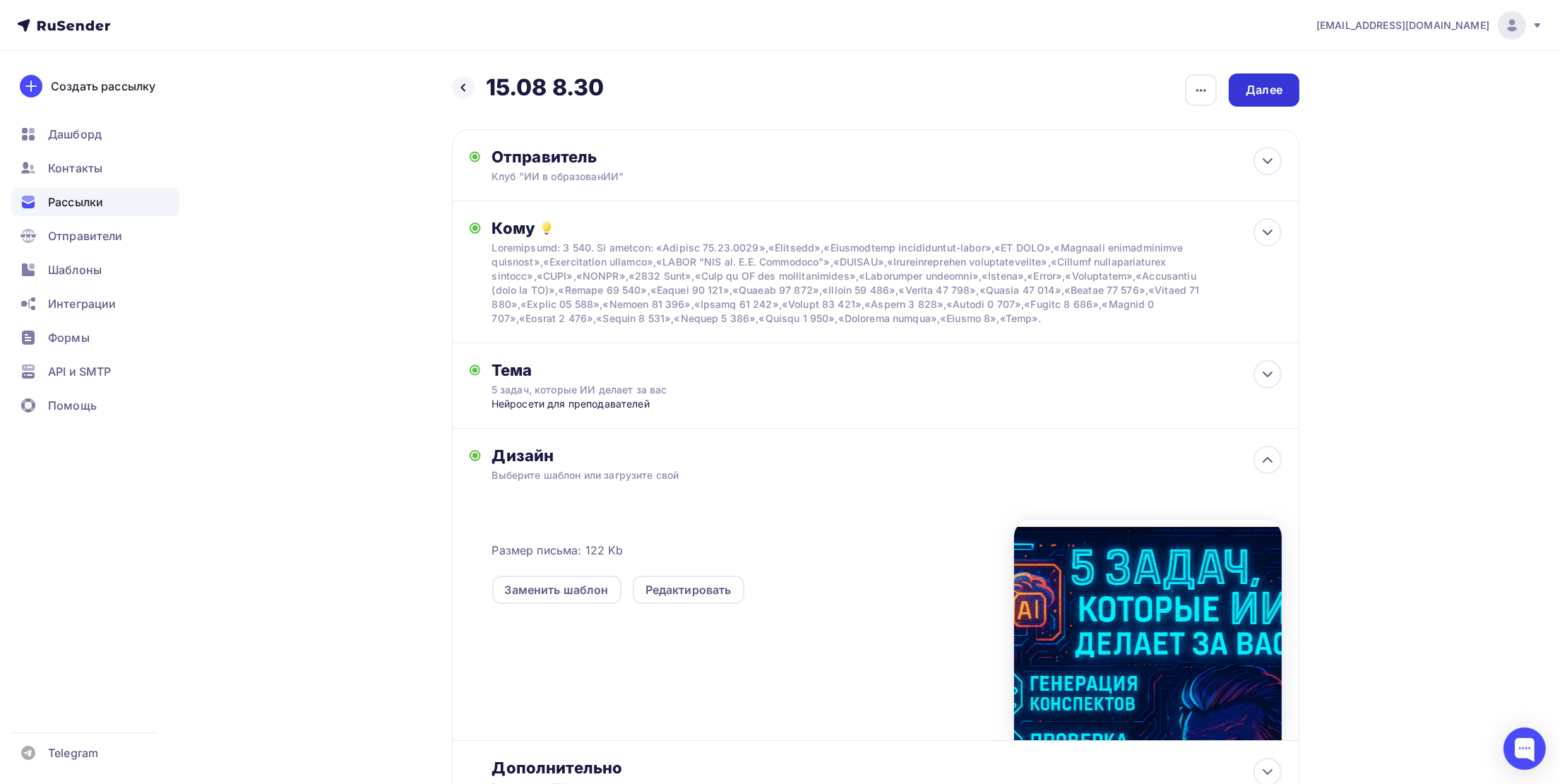
click at [1268, 98] on div "Далее" at bounding box center [1263, 90] width 70 height 33
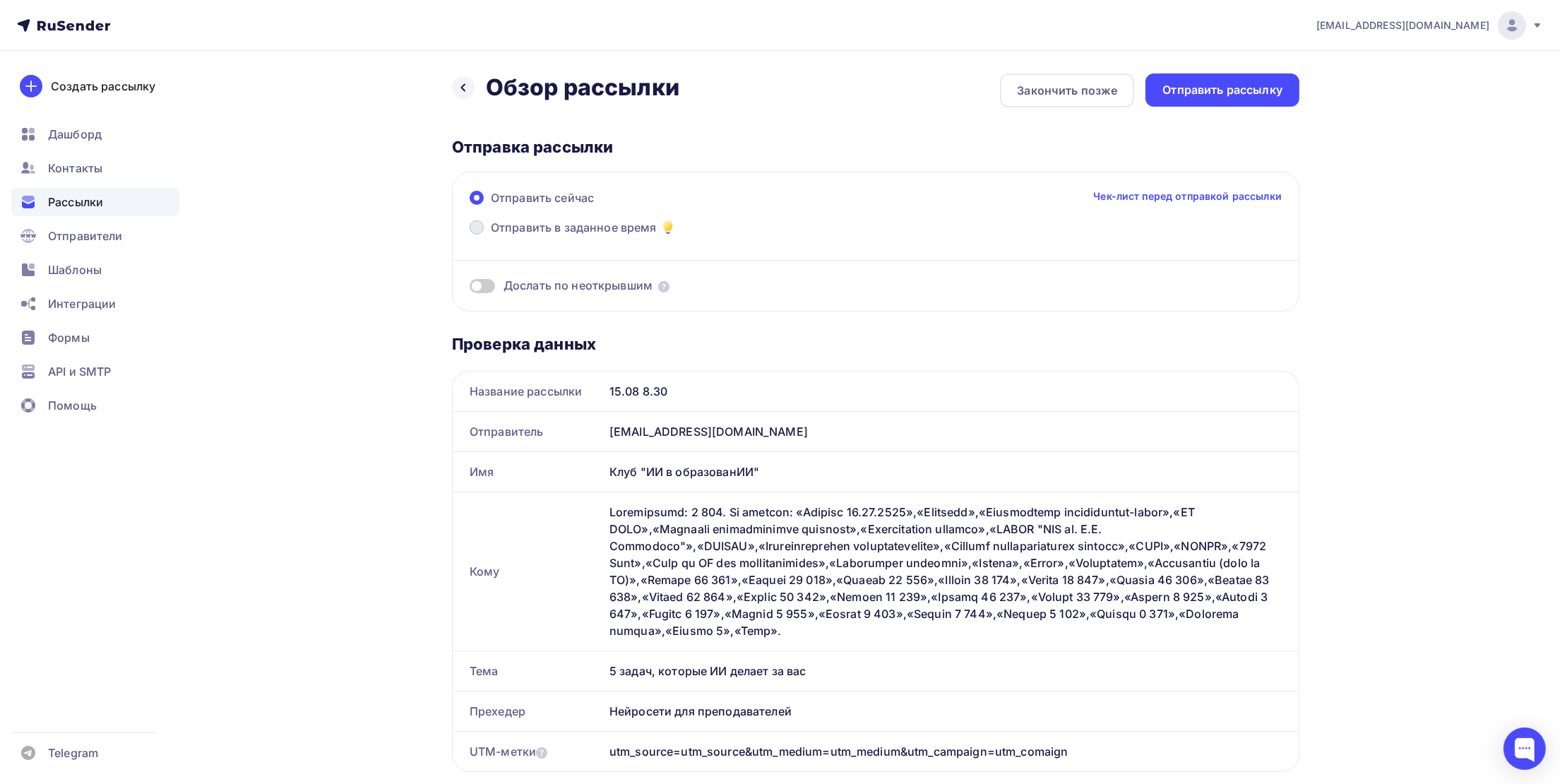
click at [496, 228] on span "Отправить в заданное время" at bounding box center [574, 228] width 166 height 17
click at [491, 236] on input "Отправить в заданное время" at bounding box center [491, 236] width 0 height 0
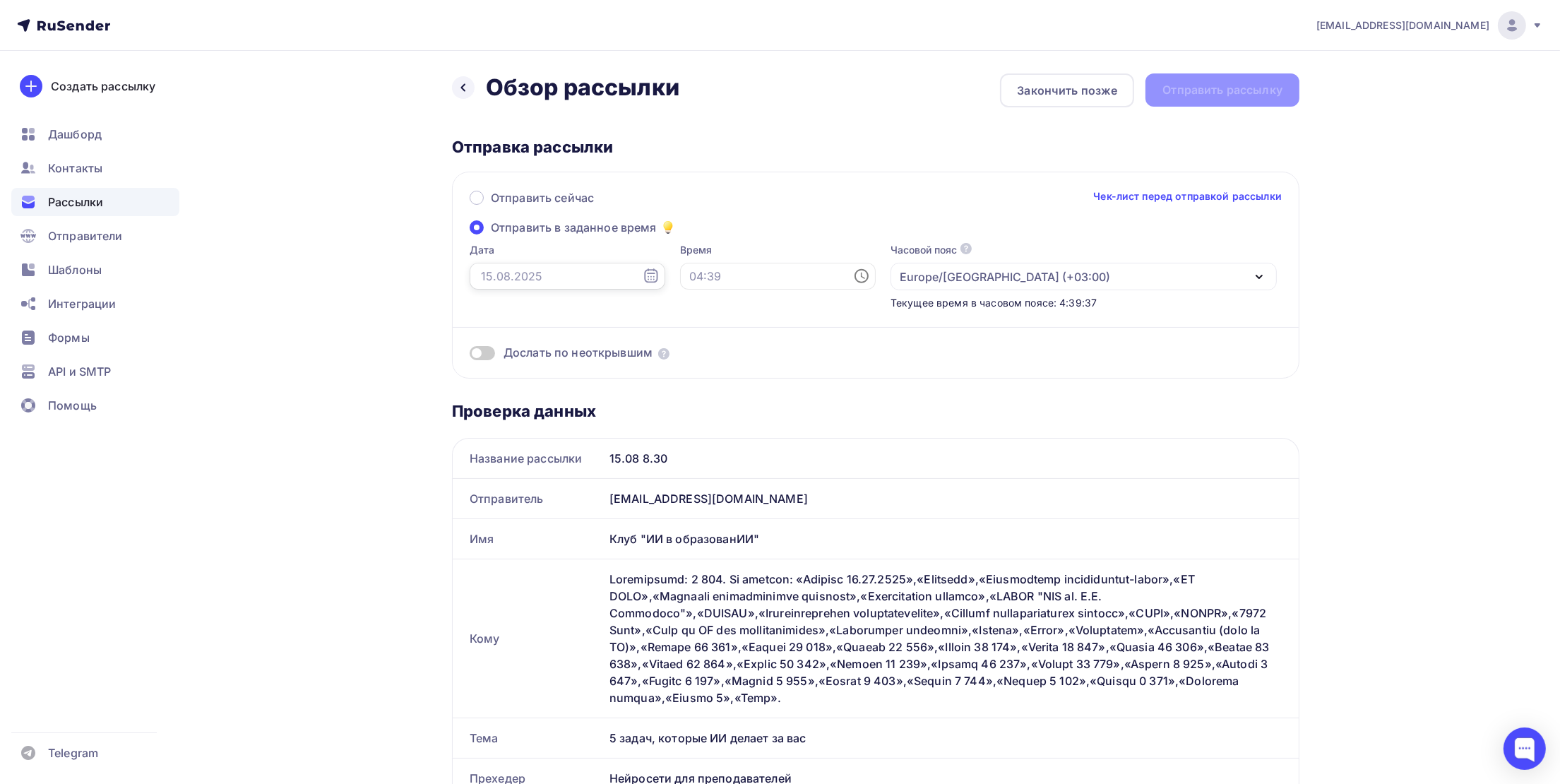
click at [552, 286] on input "text" at bounding box center [568, 275] width 196 height 26
drag, startPoint x: 584, startPoint y: 401, endPoint x: 604, endPoint y: 383, distance: 26.9
click at [584, 397] on div "15" at bounding box center [580, 397] width 23 height 13
type input "[DATE]"
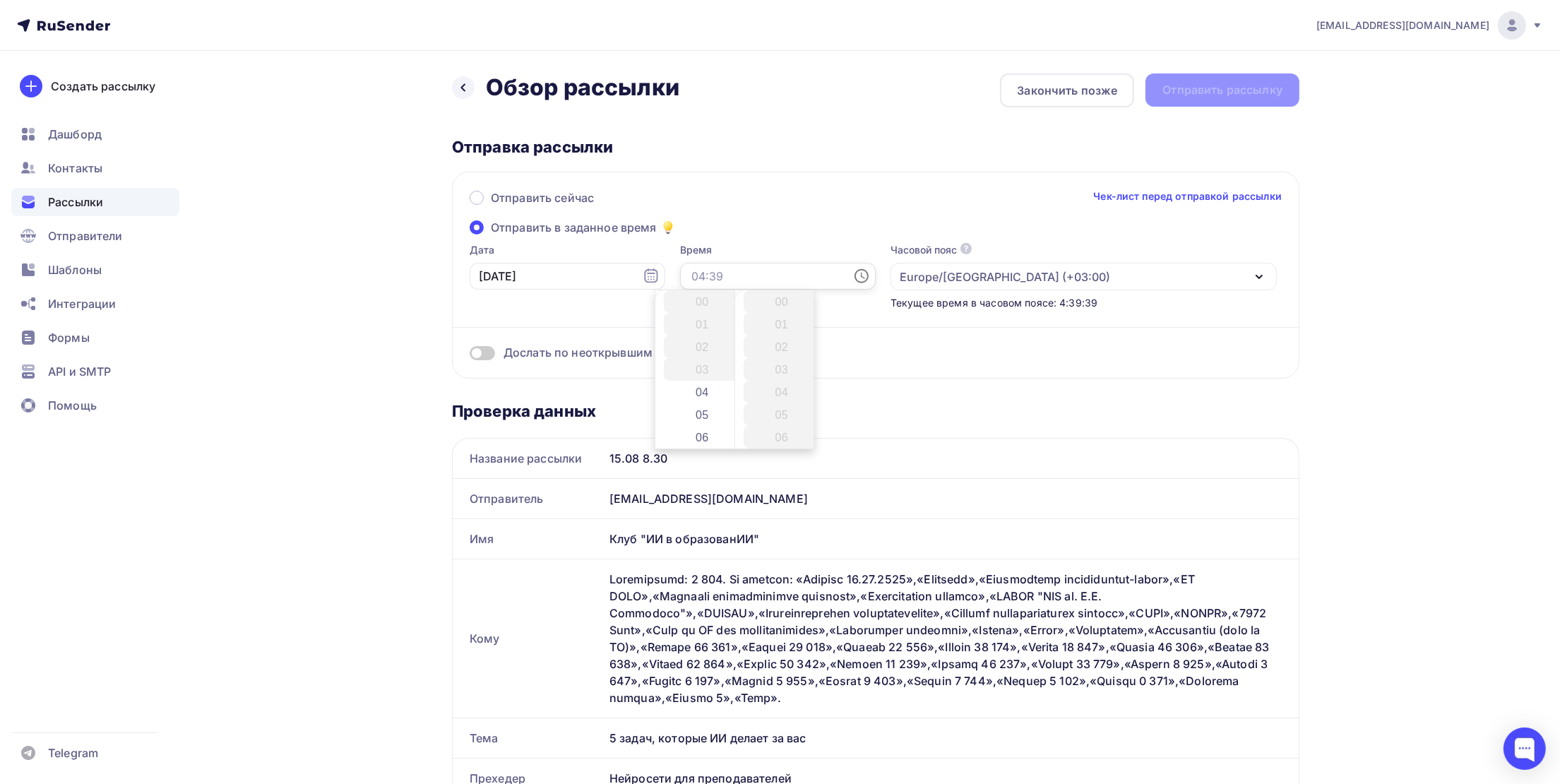
click at [684, 275] on input "text" at bounding box center [778, 275] width 196 height 26
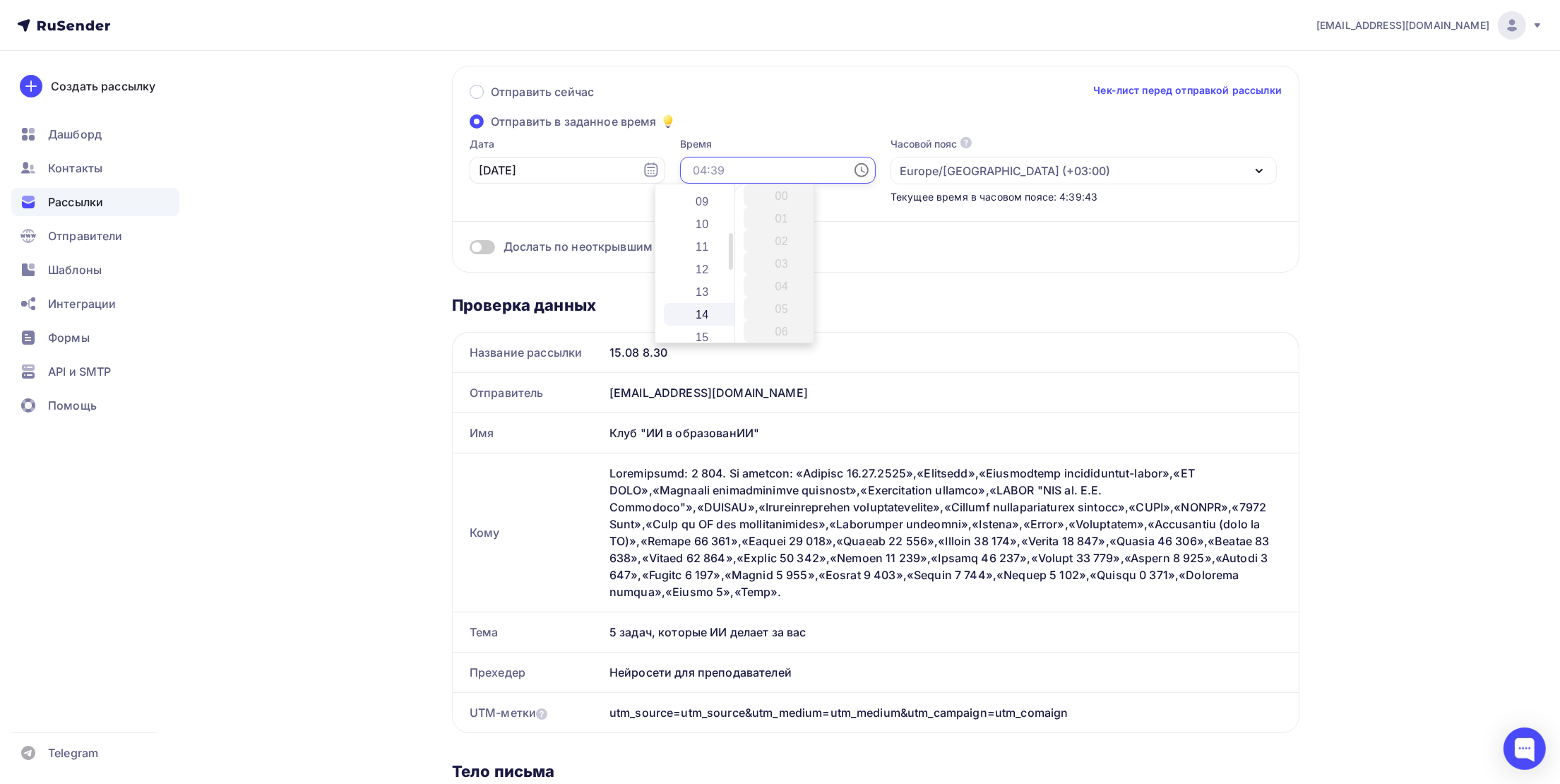
scroll to position [212, 0]
click at [700, 269] on li "08" at bounding box center [703, 270] width 79 height 23
click at [778, 244] on li "30" at bounding box center [783, 238] width 79 height 23
type input "08:30"
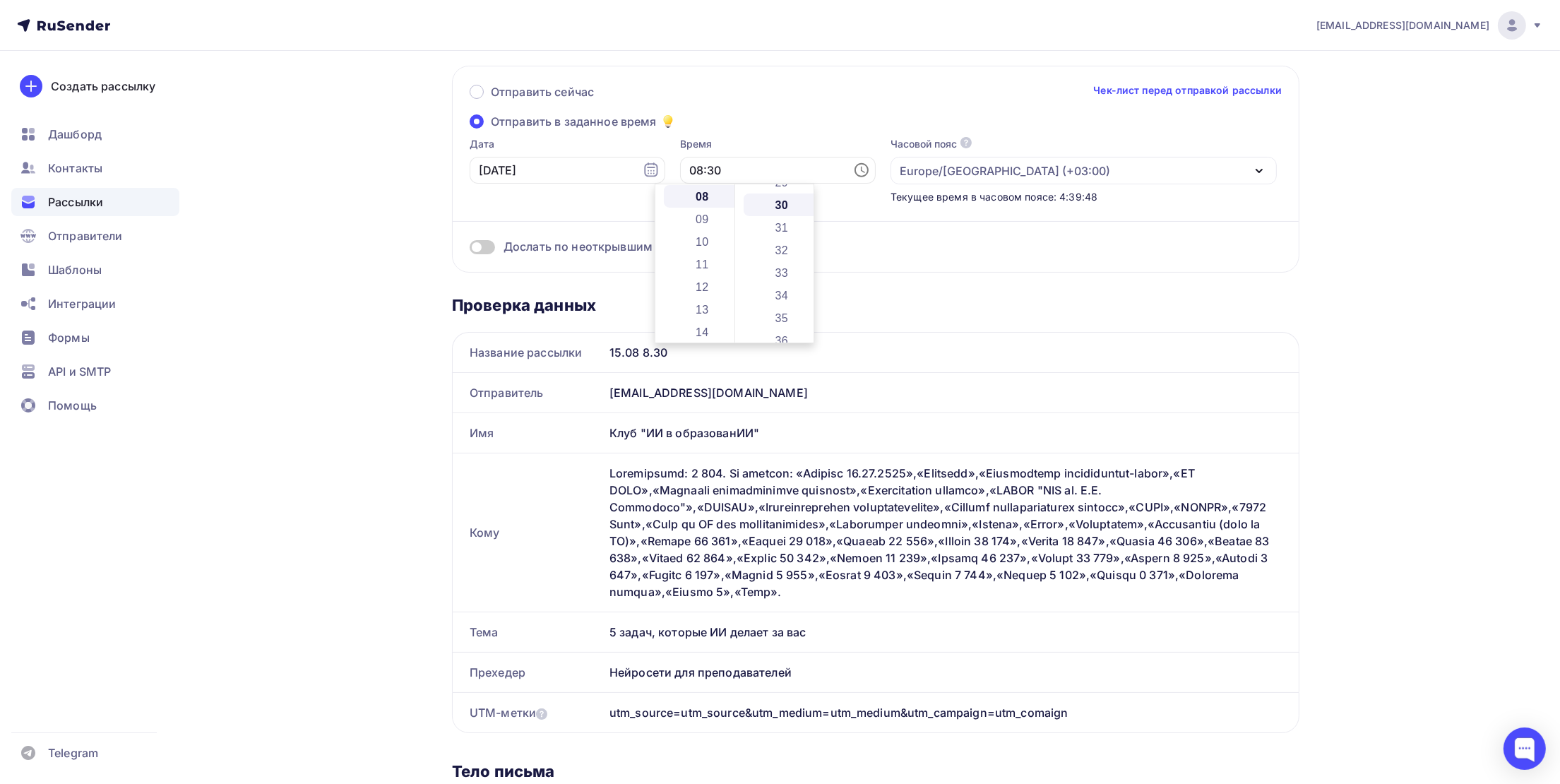
scroll to position [677, 0]
click at [1004, 271] on div "Отправить сейчас Чек-лист перед отправкой рассылки Отправить в заданное время Д…" at bounding box center [875, 169] width 847 height 207
click at [498, 245] on div "Дослать по неоткрывшим" at bounding box center [876, 247] width 812 height 16
click at [488, 245] on span at bounding box center [483, 247] width 26 height 14
click at [470, 249] on input "checkbox" at bounding box center [470, 249] width 0 height 0
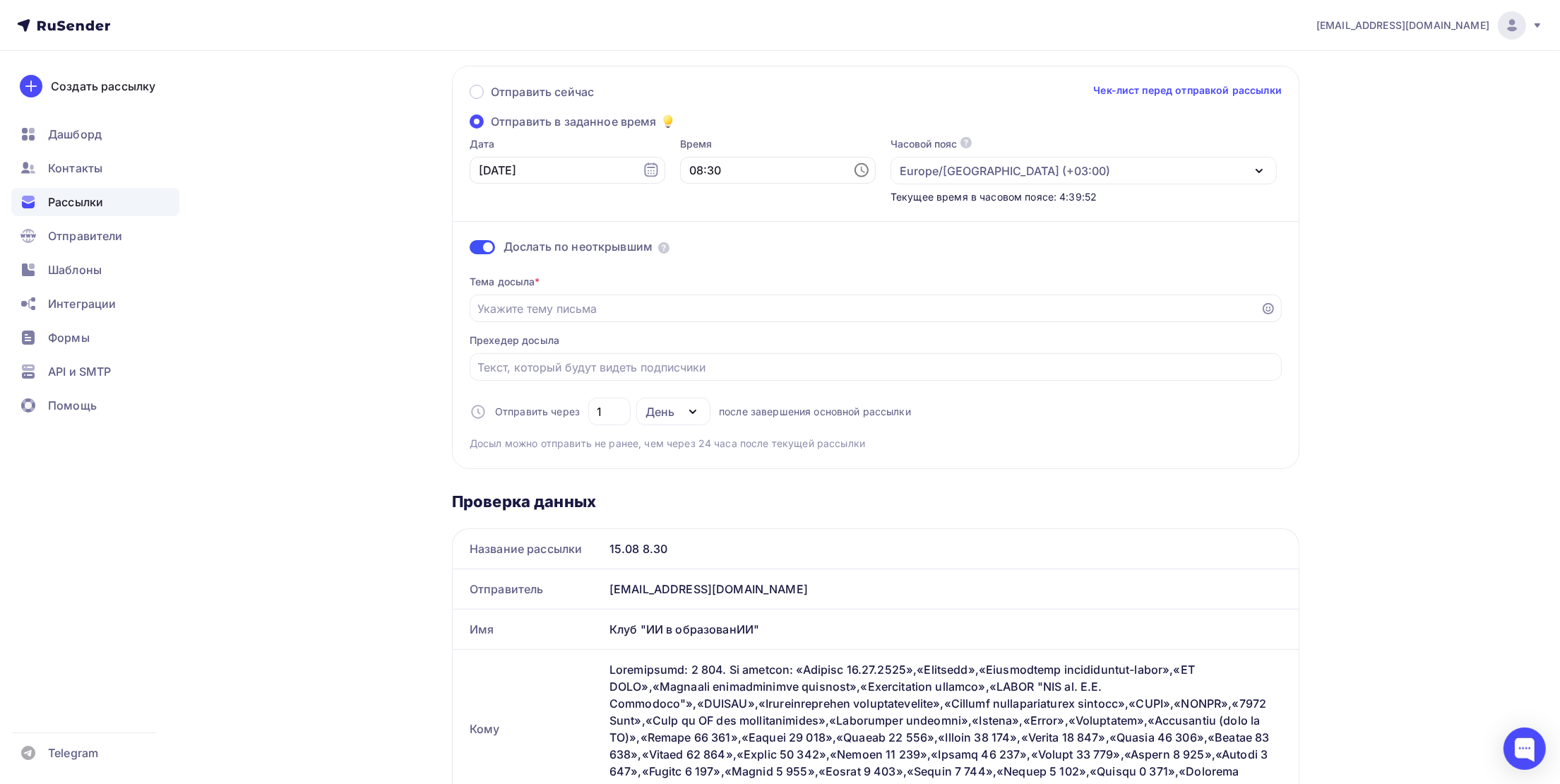
drag, startPoint x: 578, startPoint y: 313, endPoint x: 587, endPoint y: 328, distance: 17.5
click at [576, 315] on input "Отправить в заданное время" at bounding box center [865, 308] width 775 height 17
click at [478, 244] on span at bounding box center [483, 247] width 26 height 14
click at [470, 249] on input "checkbox" at bounding box center [470, 249] width 0 height 0
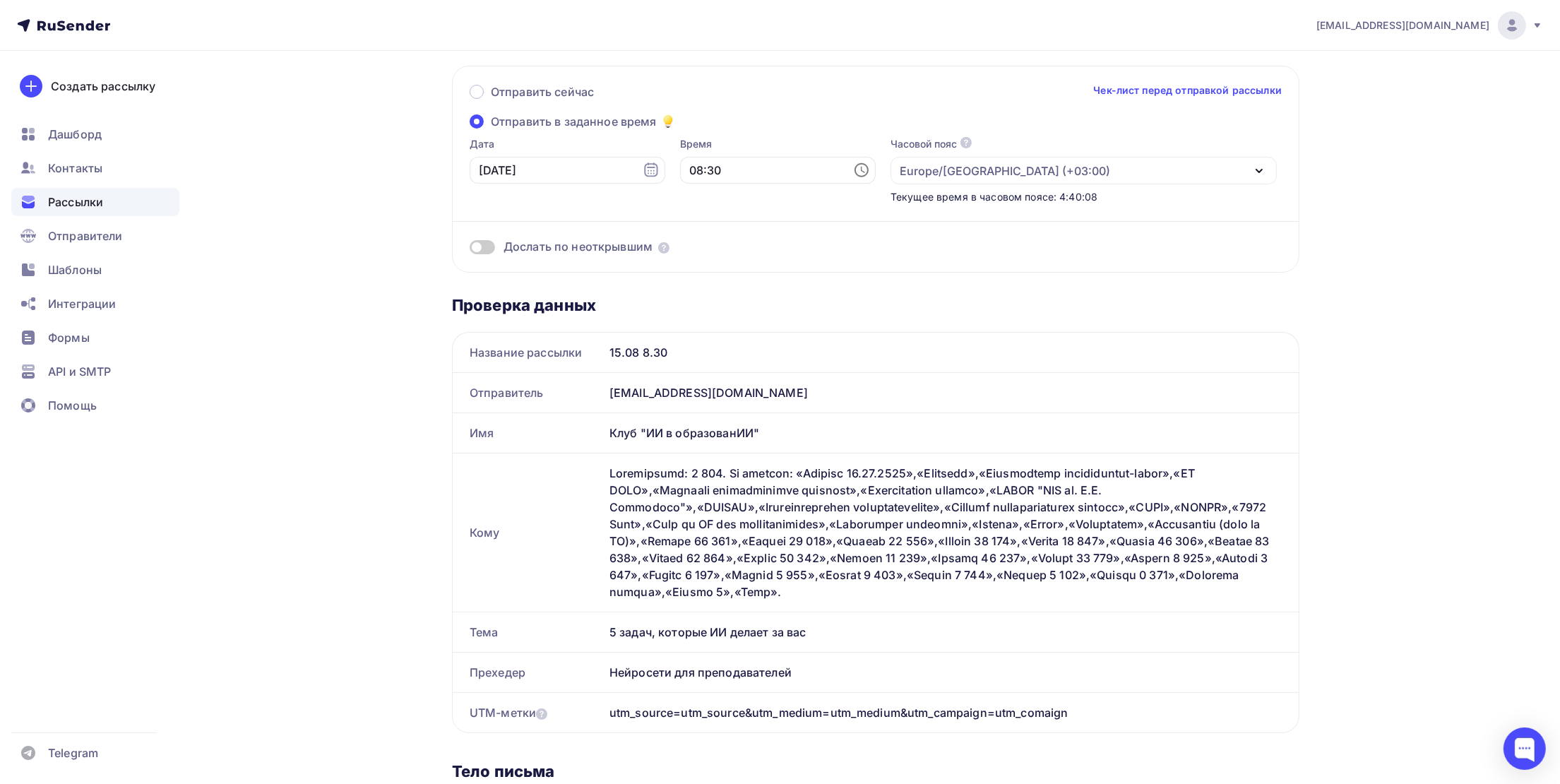
click at [480, 245] on span at bounding box center [483, 247] width 26 height 14
click at [470, 249] on input "checkbox" at bounding box center [470, 249] width 0 height 0
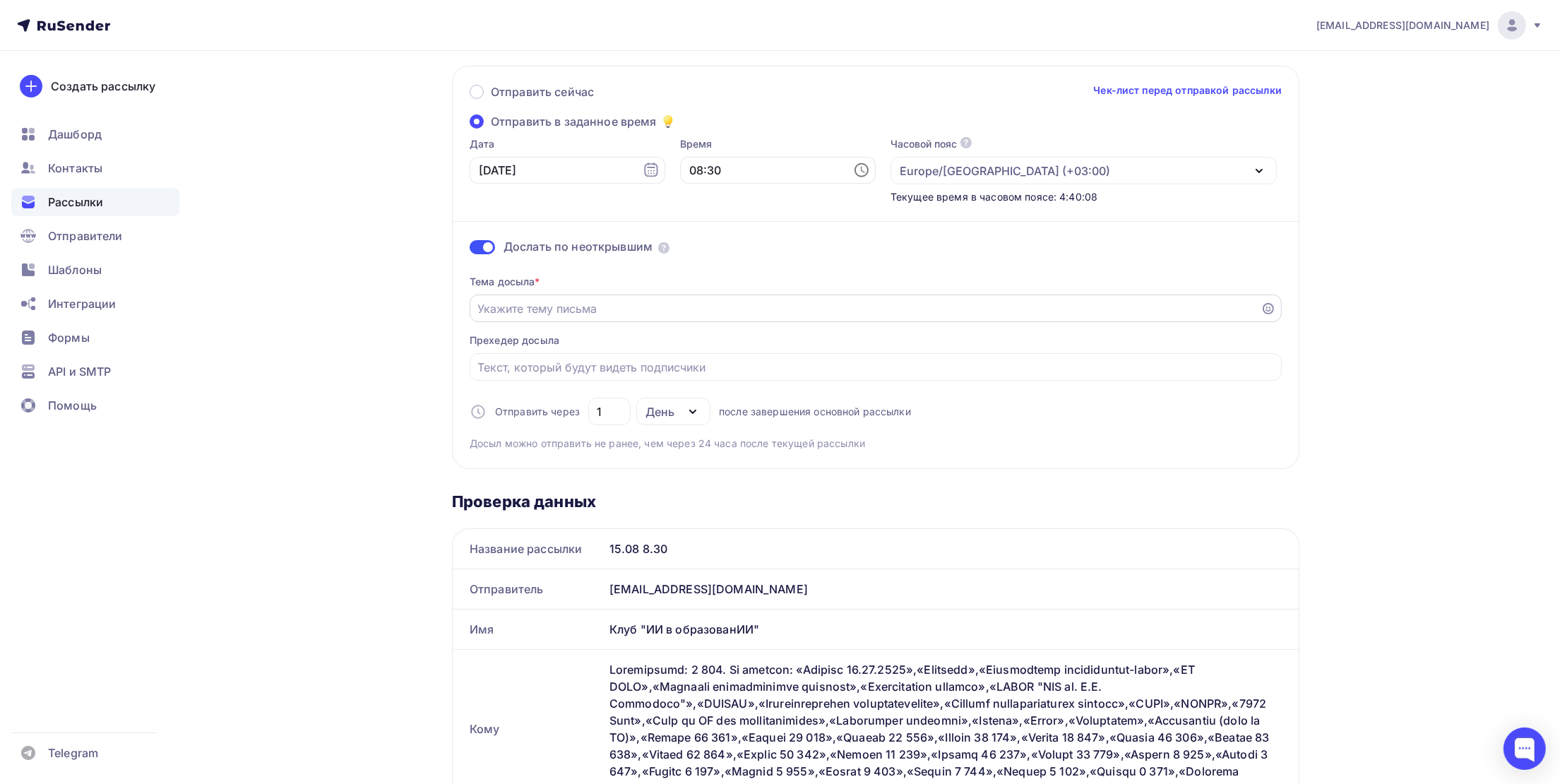
click at [526, 314] on input "Отправить в заданное время" at bounding box center [865, 308] width 775 height 17
click at [520, 312] on input "Вы провепустили важное!" at bounding box center [865, 308] width 775 height 17
type input "Вы пропустили важное!"
click at [556, 371] on input "Отправить в заданное время" at bounding box center [876, 367] width 796 height 17
type input "[PERSON_NAME]"
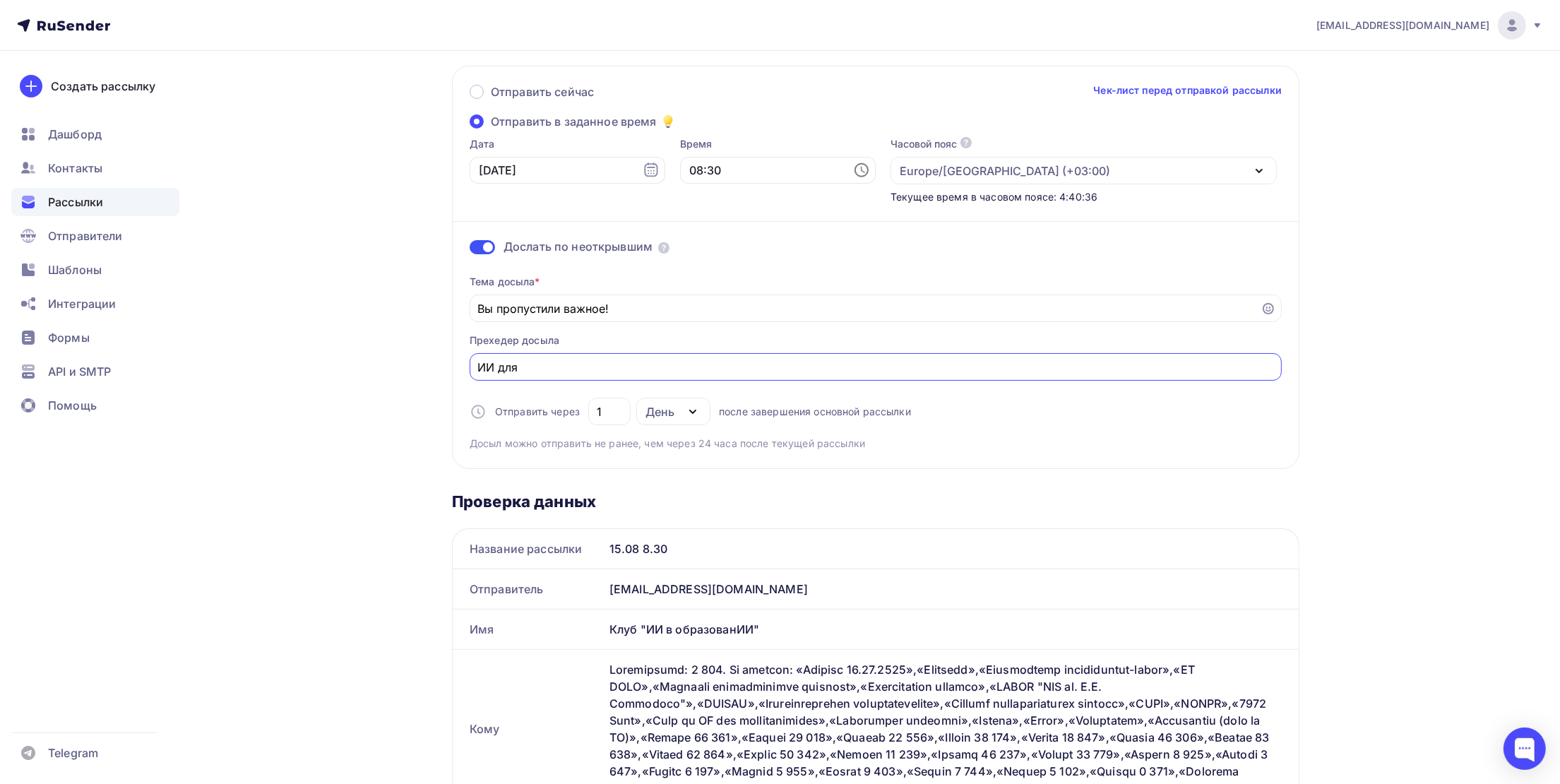
type input "ИИ для"
type input "Ин"
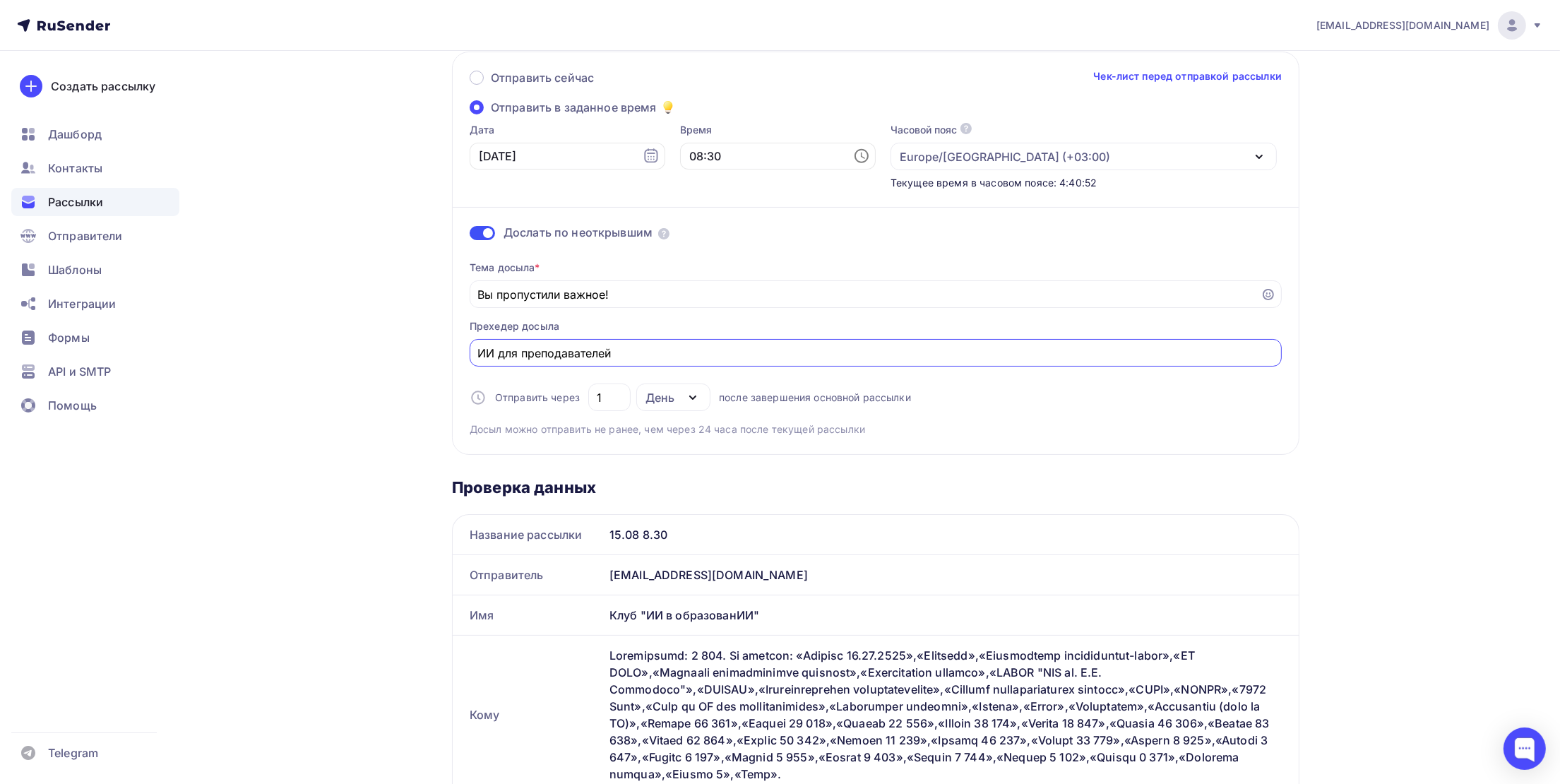
scroll to position [0, 0]
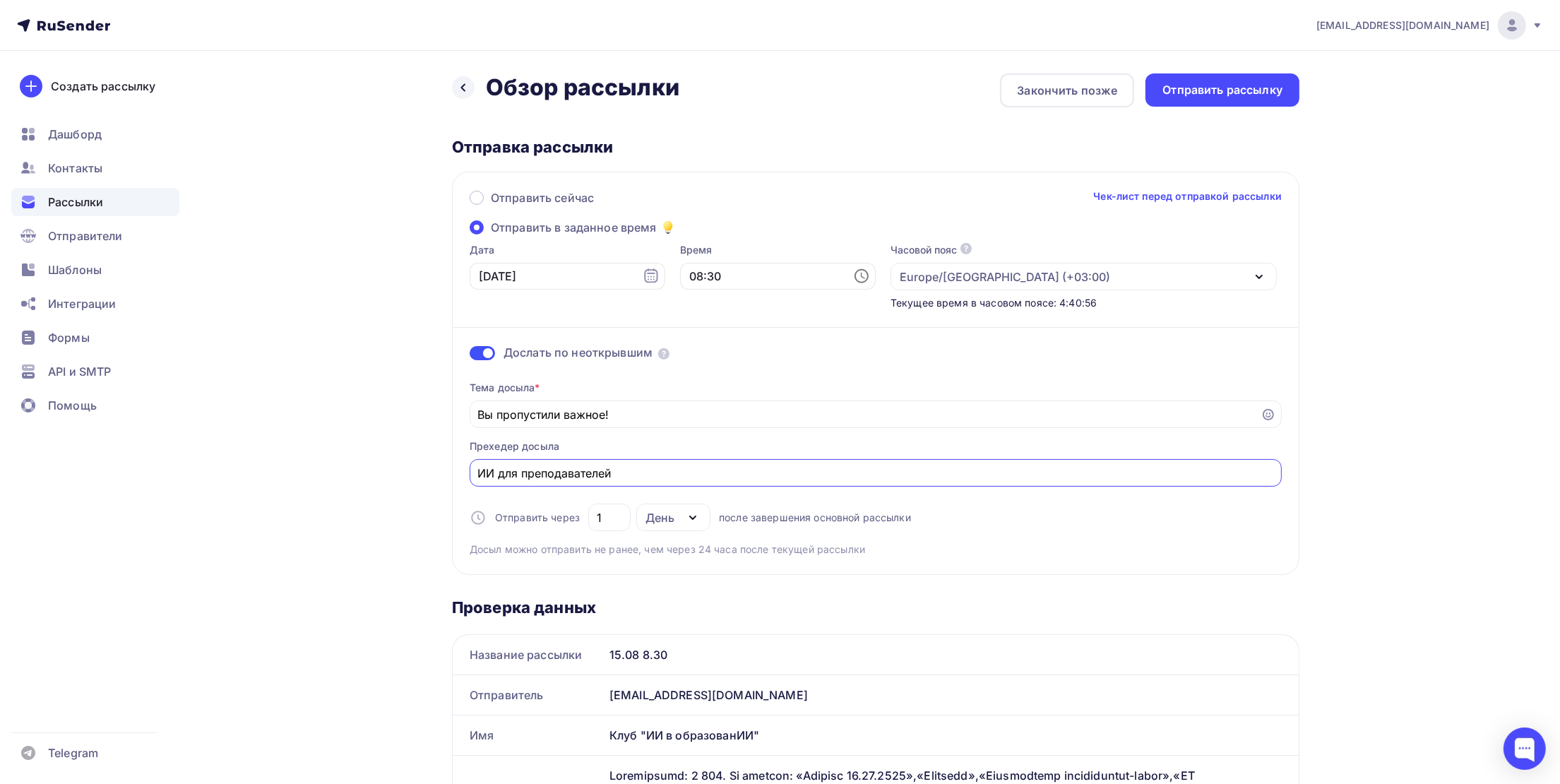
type input "ИИ для преподавателей"
click at [691, 271] on input "08:30" at bounding box center [778, 275] width 196 height 26
type input "08:31"
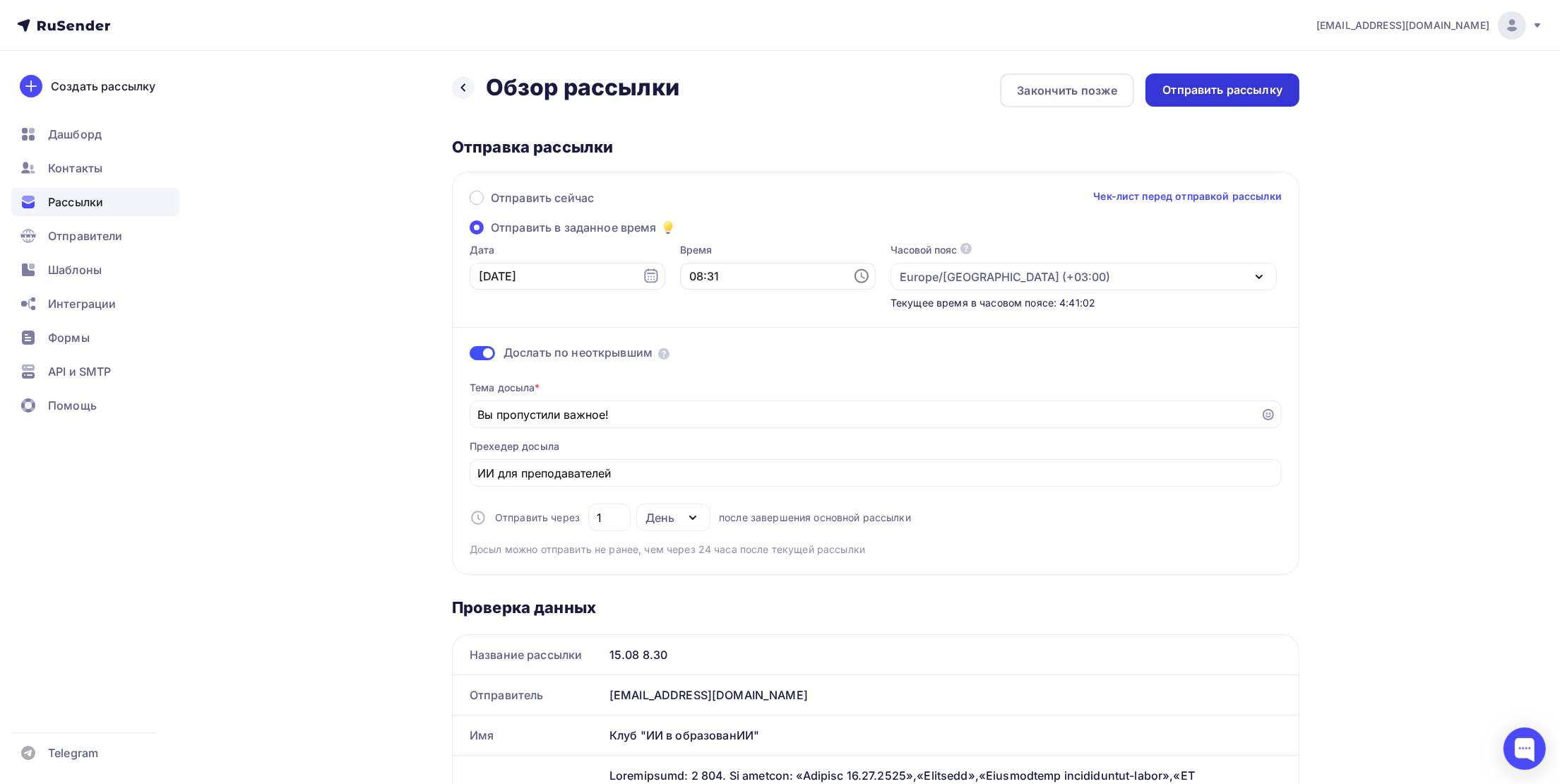
click at [1241, 91] on div "Отправить рассылку" at bounding box center [1222, 90] width 120 height 16
